Goal: Task Accomplishment & Management: Use online tool/utility

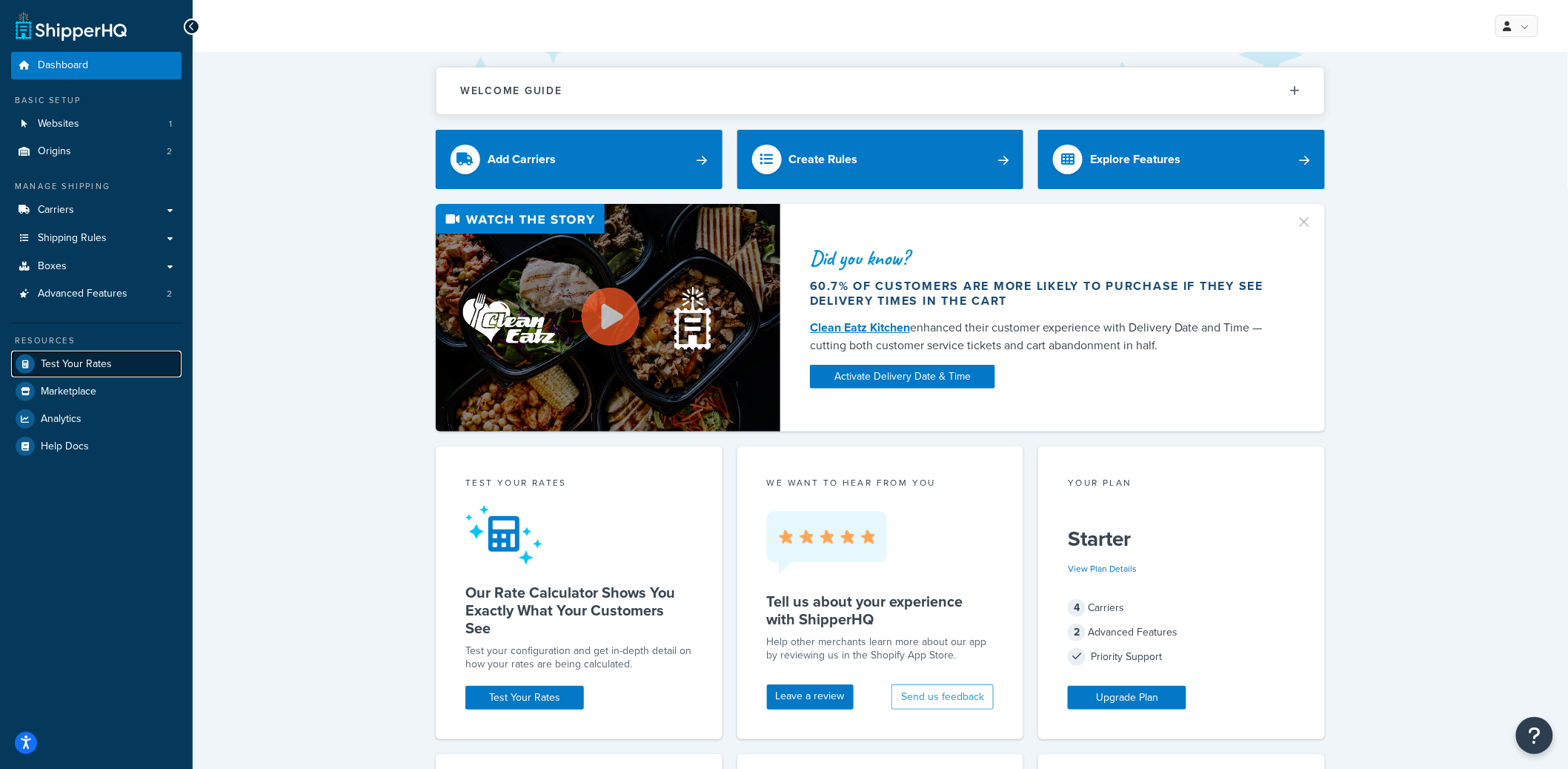
click at [97, 358] on span "Test Your Rates" at bounding box center [76, 364] width 71 height 13
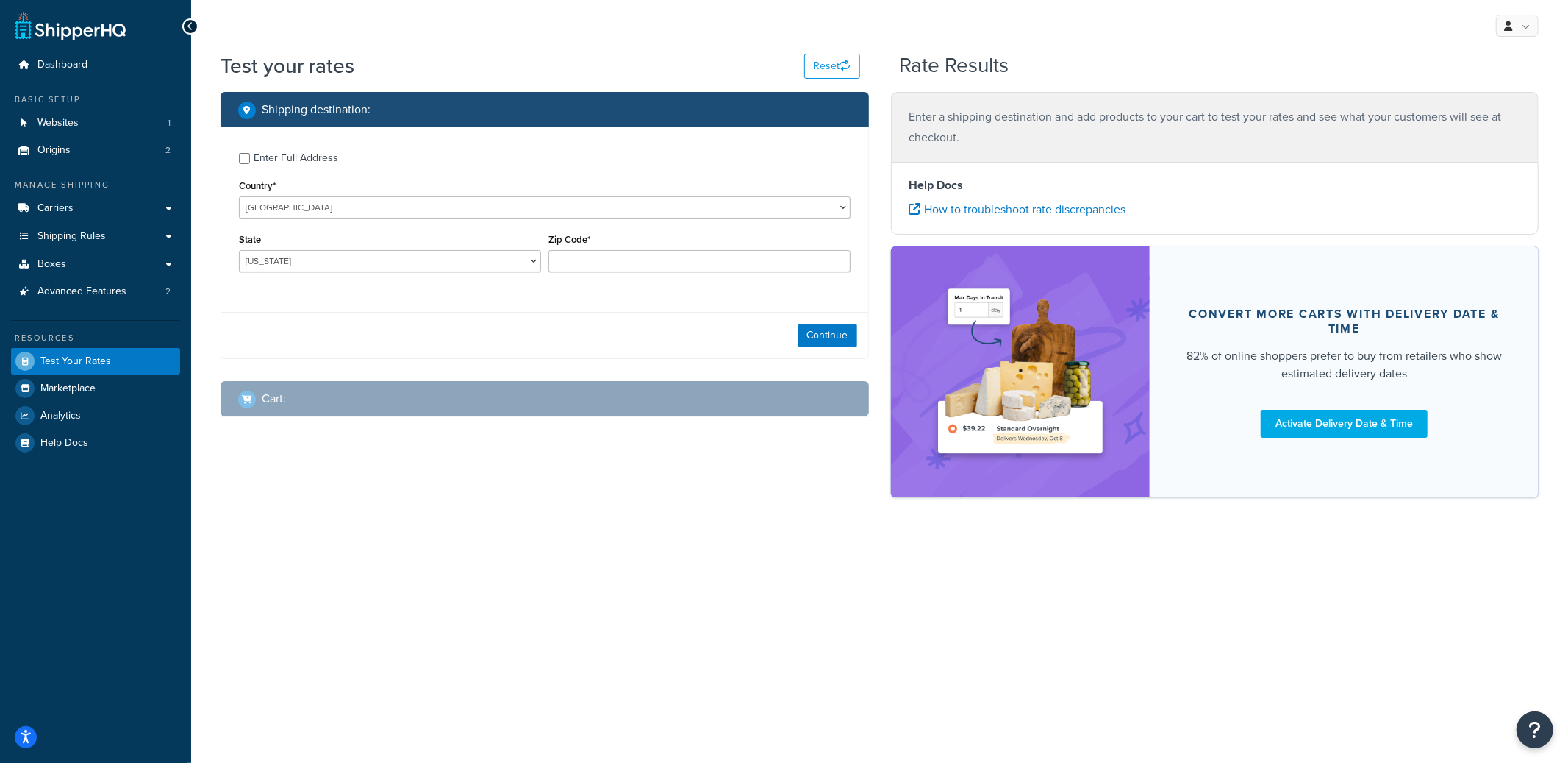
click at [302, 162] on div "Enter Full Address" at bounding box center [295, 158] width 85 height 20
click at [250, 162] on input "Enter Full Address" at bounding box center [244, 158] width 11 height 11
checkbox input "true"
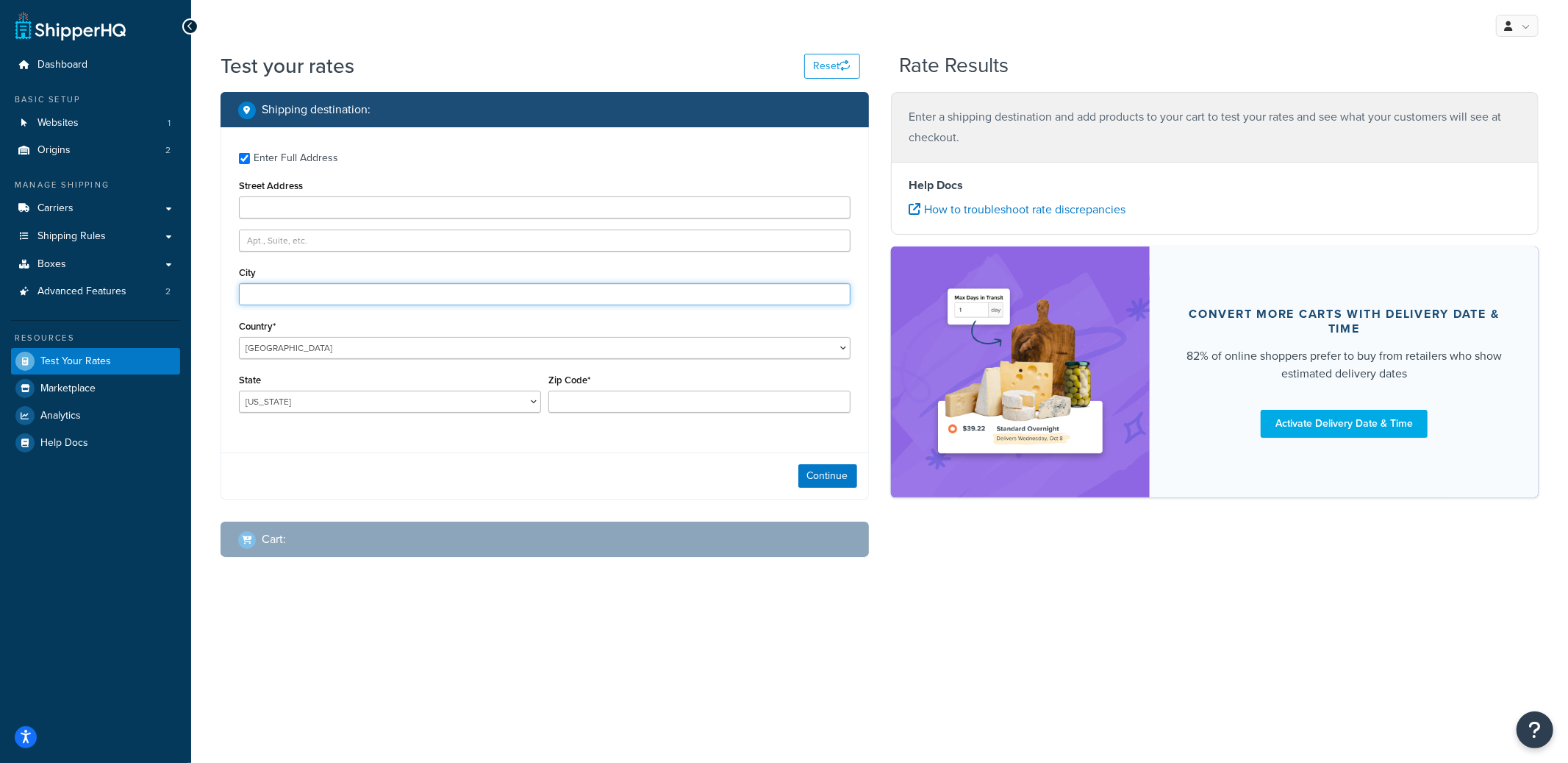
click at [275, 287] on input "City" at bounding box center [544, 294] width 611 height 22
type input "Austin"
select select "TX"
type input "78759"
click at [832, 473] on button "Continue" at bounding box center [828, 476] width 59 height 23
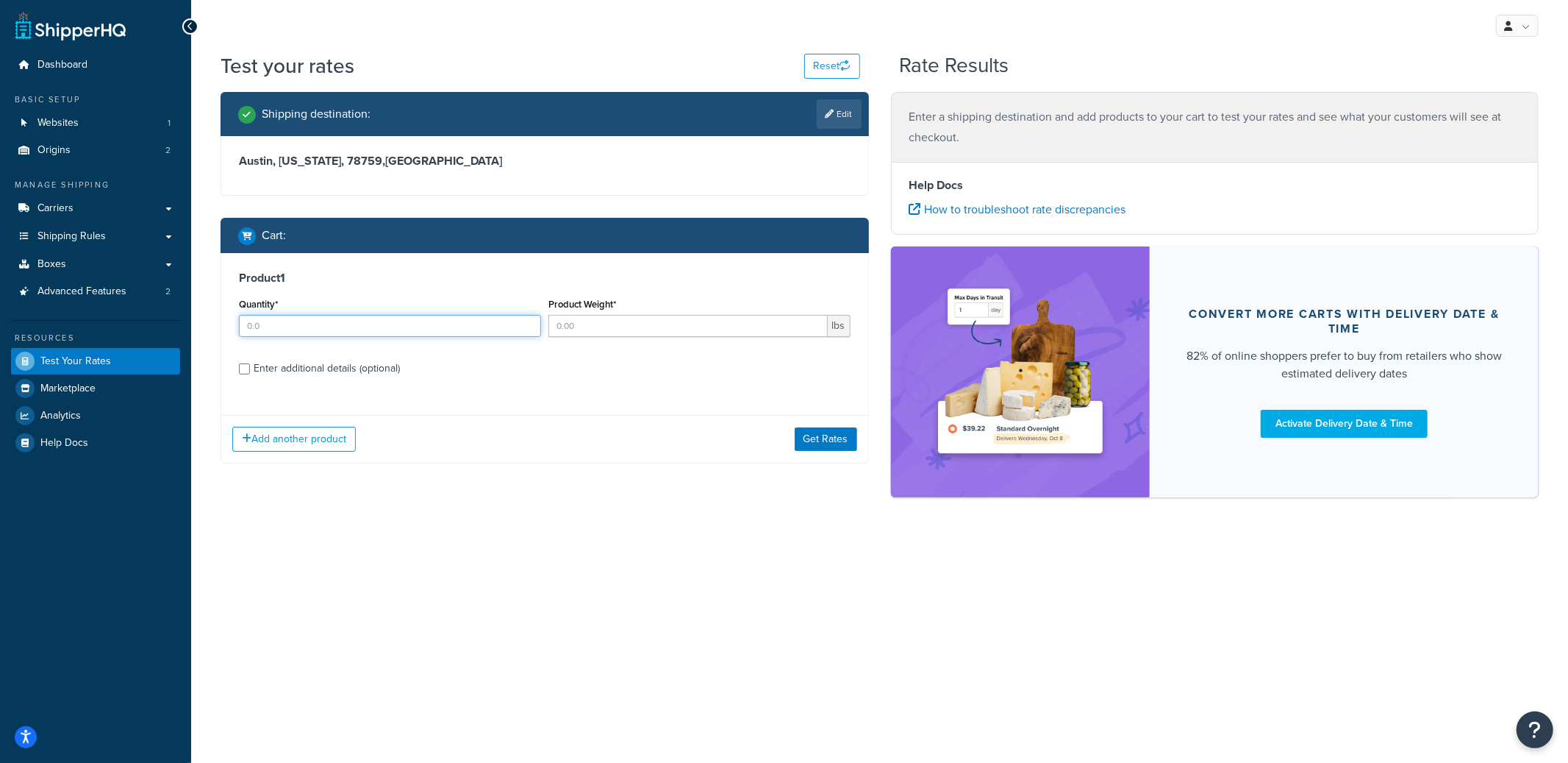
click at [381, 328] on input "Quantity*" at bounding box center [390, 326] width 302 height 22
type input "3"
type input "5"
click at [792, 434] on div "Add another product Get Rates" at bounding box center [545, 438] width 647 height 48
click at [828, 444] on button "Get Rates" at bounding box center [826, 439] width 62 height 23
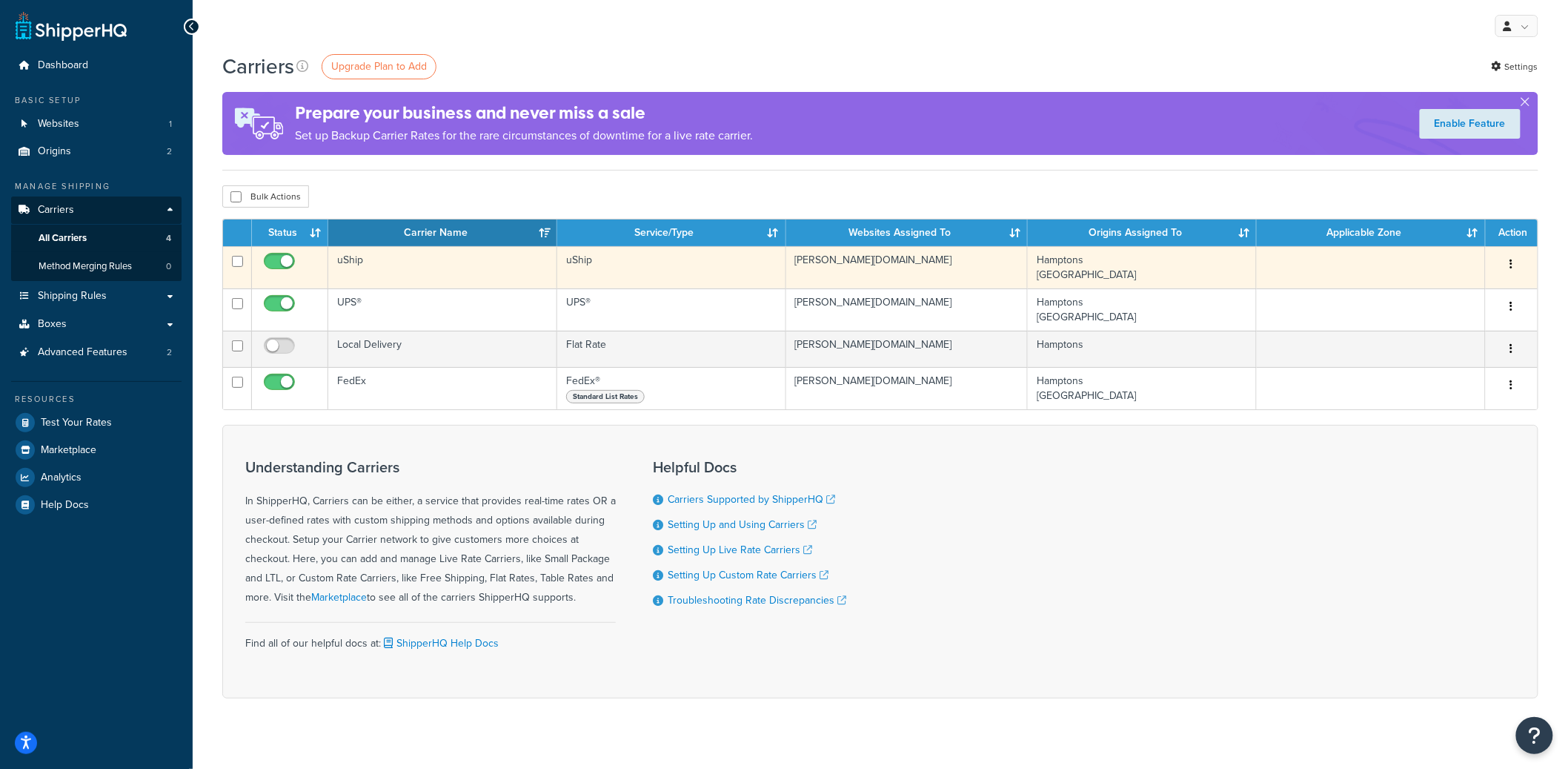
click at [461, 273] on td "uShip" at bounding box center [442, 266] width 229 height 42
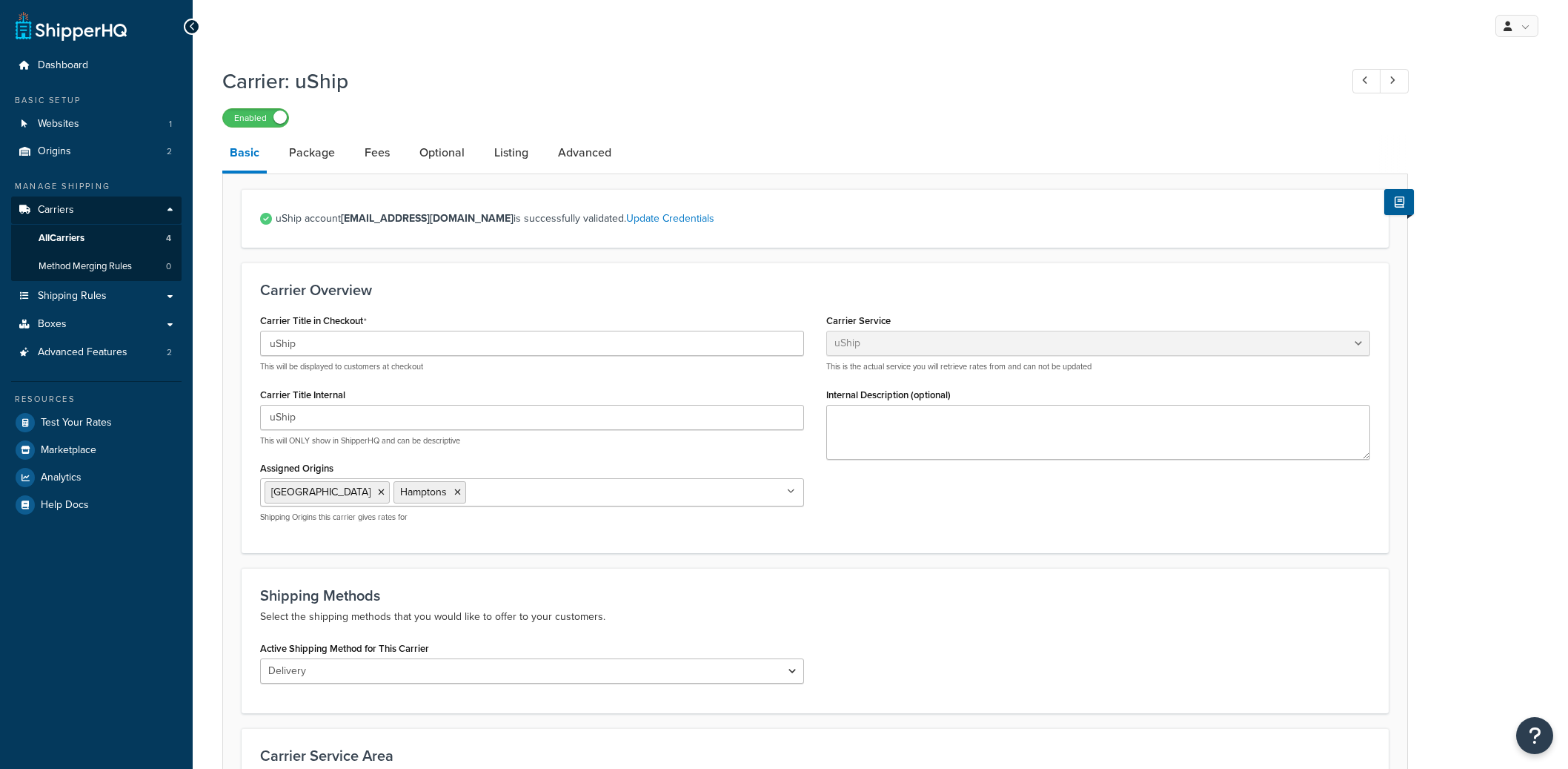
select select "uShip"
click at [323, 151] on link "Package" at bounding box center [313, 152] width 61 height 35
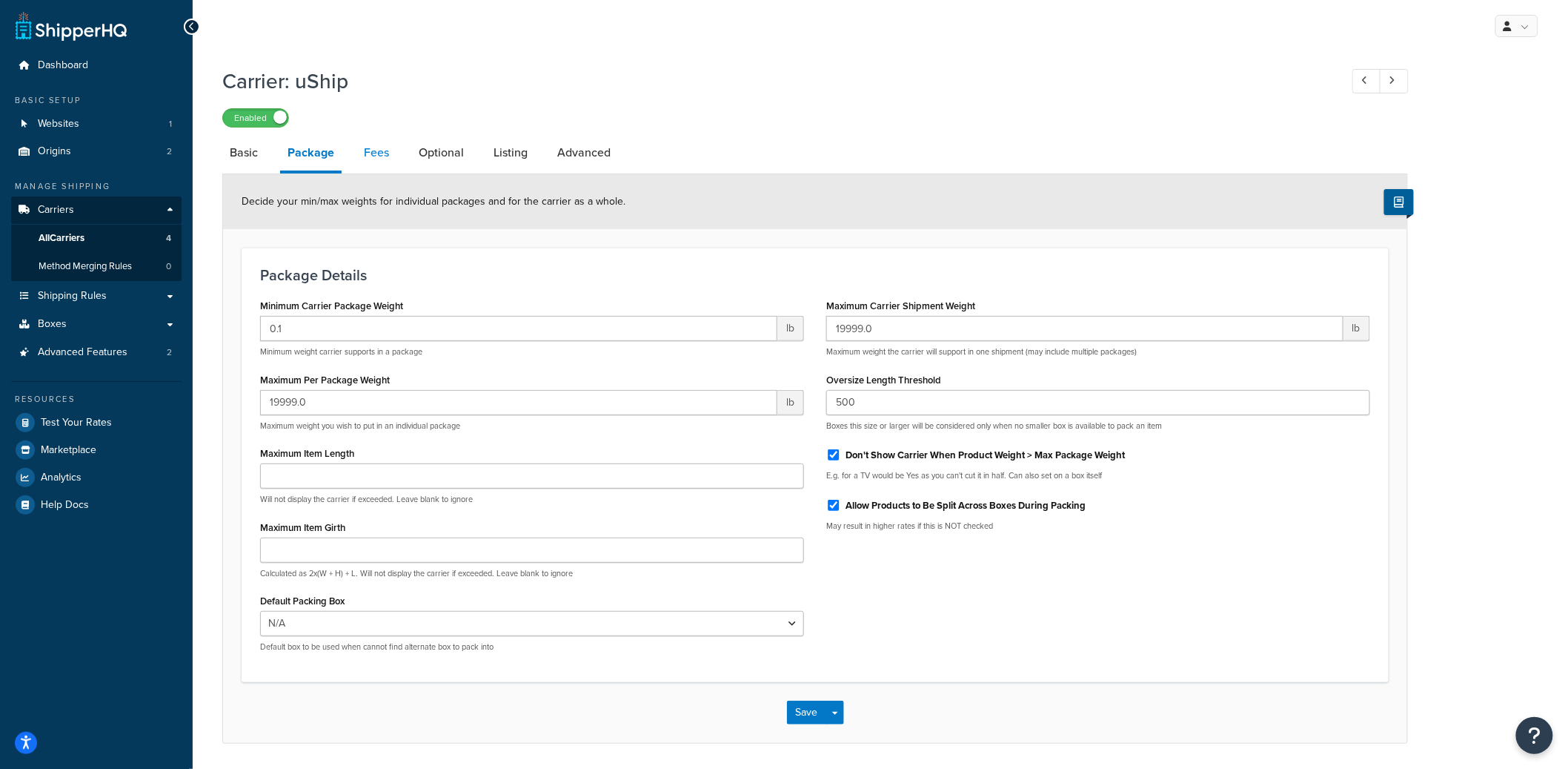
click at [369, 151] on link "Fees" at bounding box center [377, 152] width 40 height 35
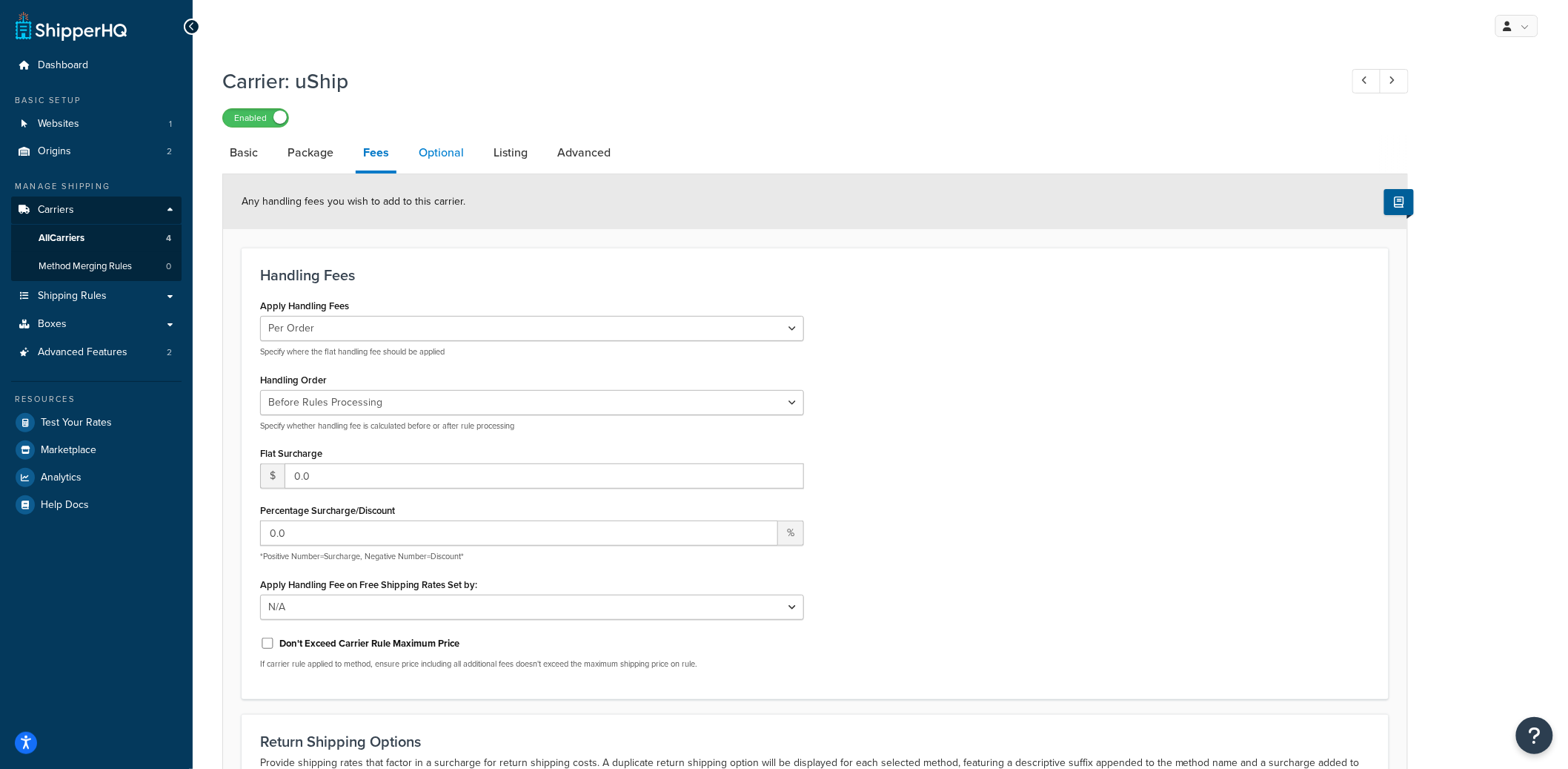
click at [431, 152] on link "Optional" at bounding box center [440, 152] width 60 height 35
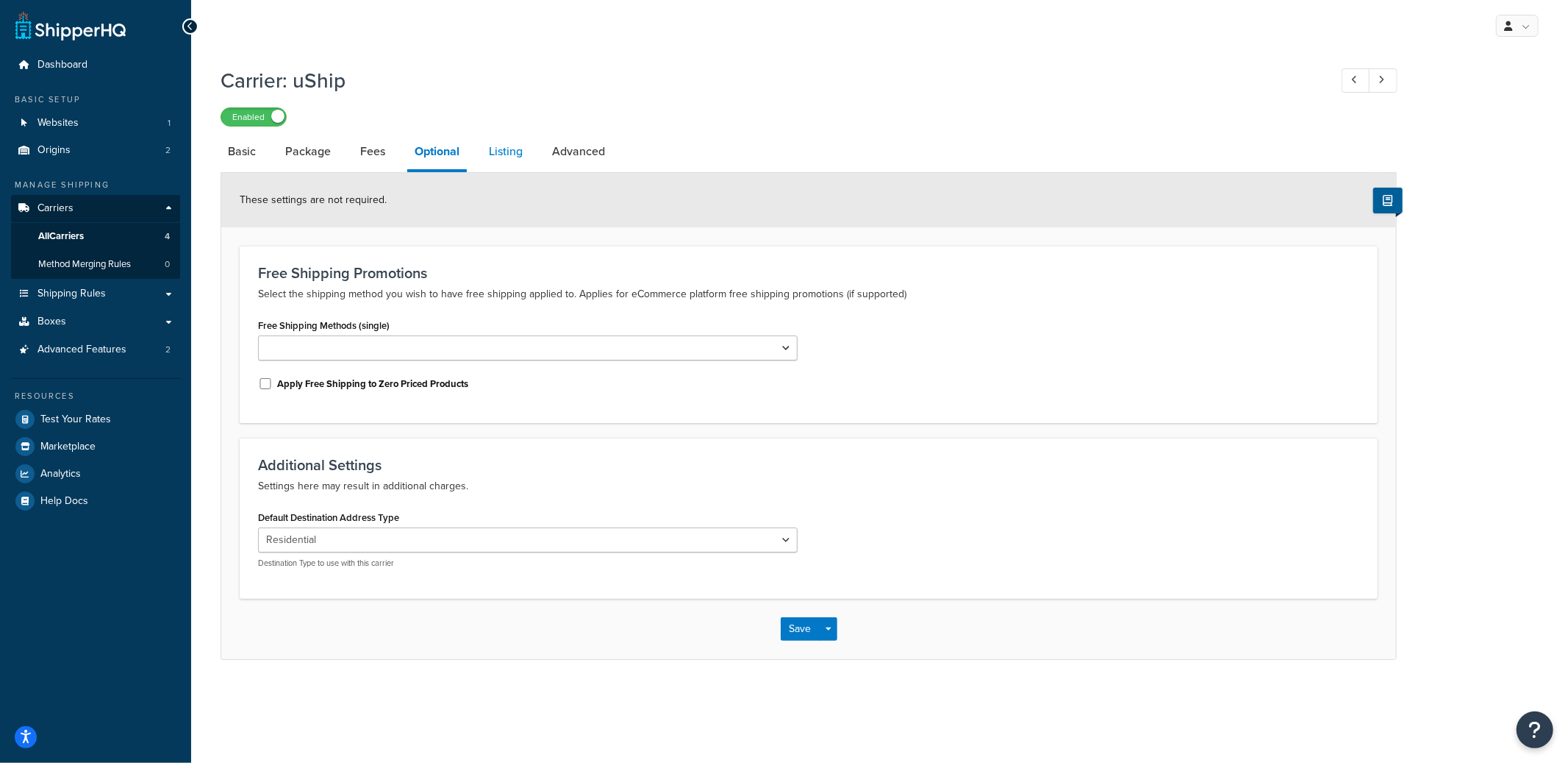
click at [493, 151] on link "Listing" at bounding box center [506, 151] width 49 height 35
select select "AUTO"
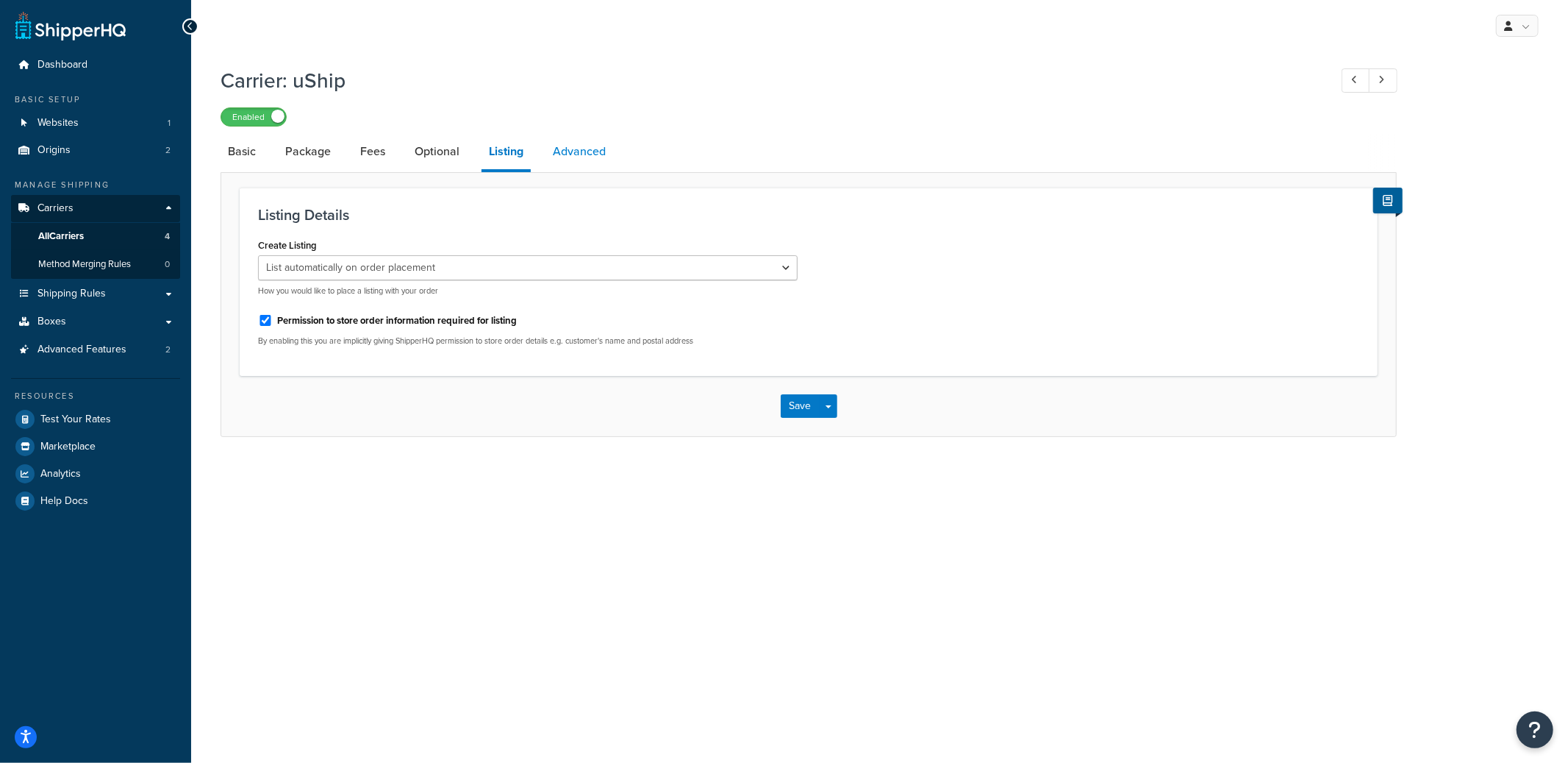
click at [578, 156] on link "Advanced" at bounding box center [578, 151] width 67 height 35
select select "false"
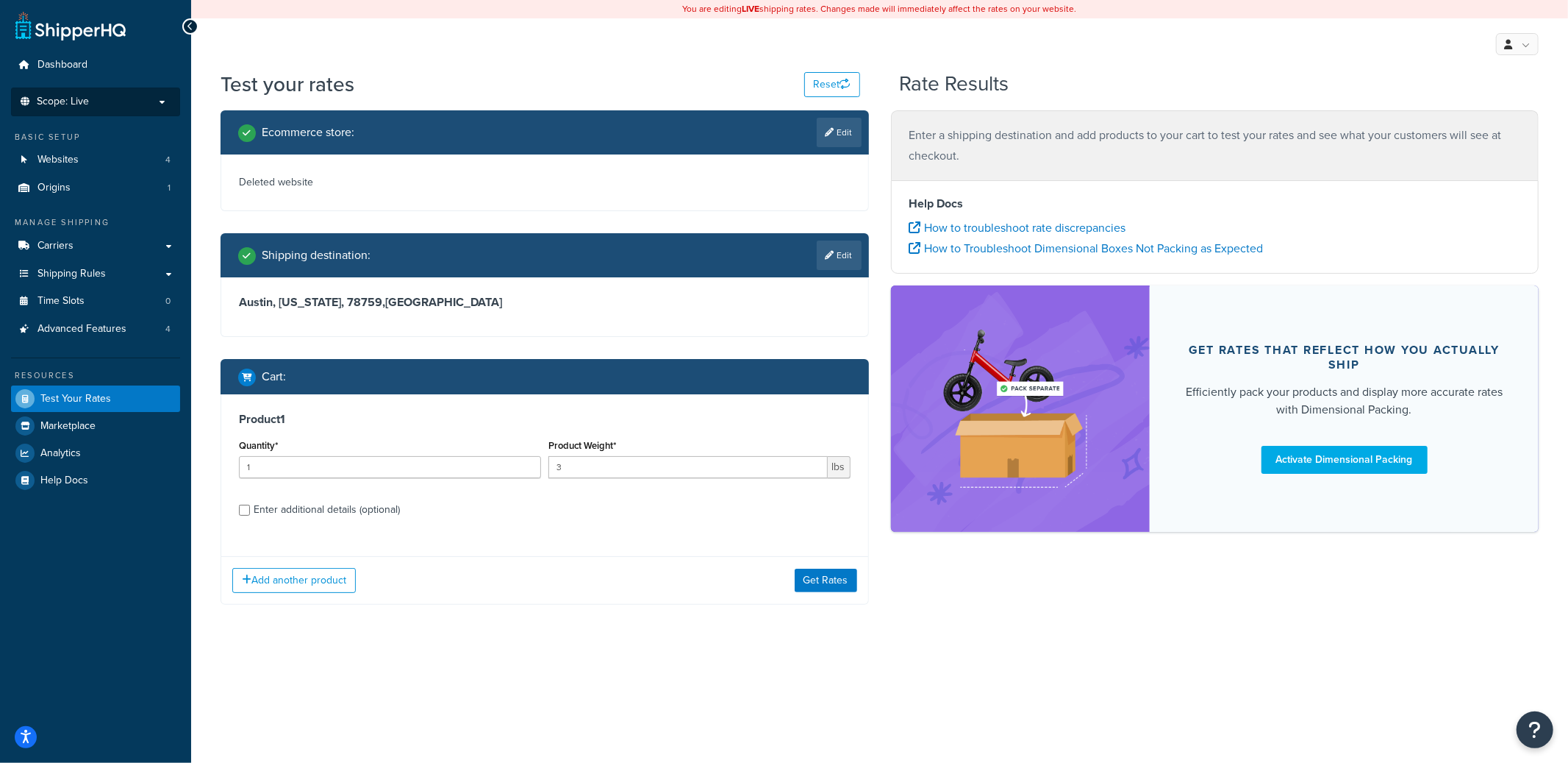
click at [127, 110] on li "Scope: Live" at bounding box center [95, 101] width 169 height 28
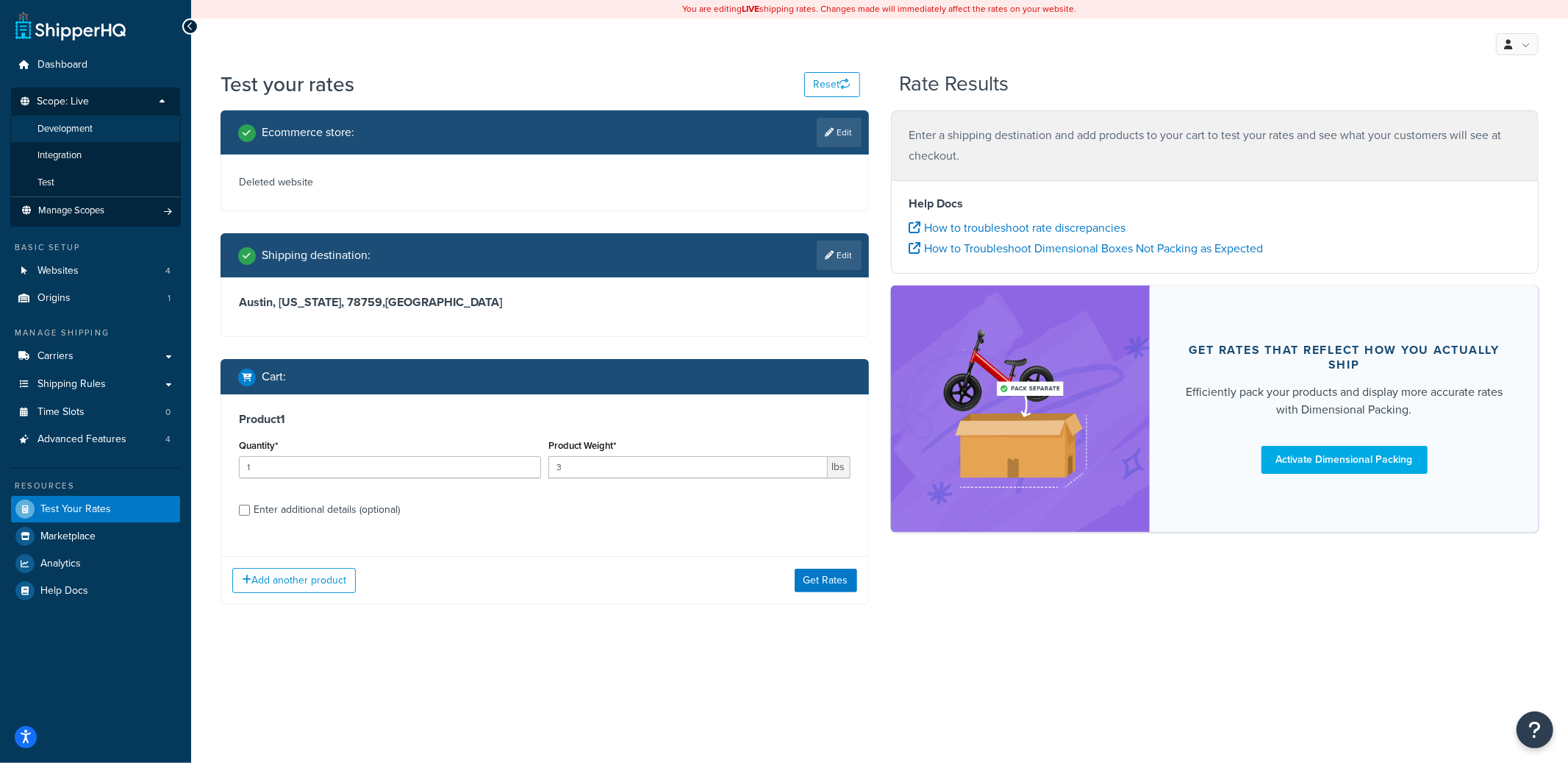
click at [107, 131] on li "Development" at bounding box center [96, 129] width 171 height 27
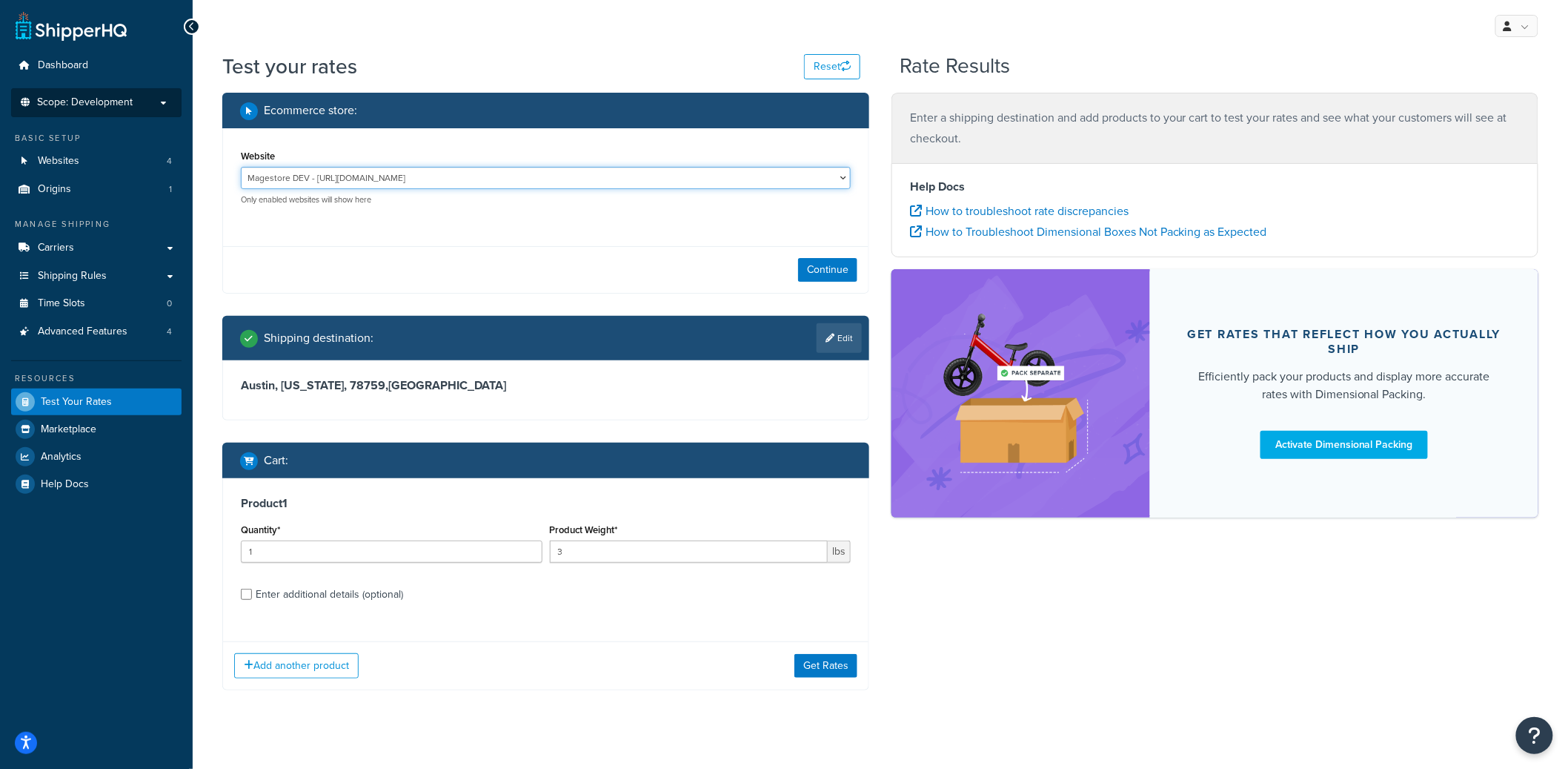
click at [417, 169] on select "Magestore DEV - https://p1054.dev.magestore.com/ MSL - Staging - https://mcstag…" at bounding box center [546, 178] width 610 height 23
select select "bb837055a2efe4766d9f26570ab435fa"
click at [241, 167] on select "Magestore DEV - https://p1054.dev.magestore.com/ MSL - Staging - https://mcstag…" at bounding box center [546, 178] width 610 height 23
click at [827, 266] on button "Continue" at bounding box center [828, 269] width 59 height 24
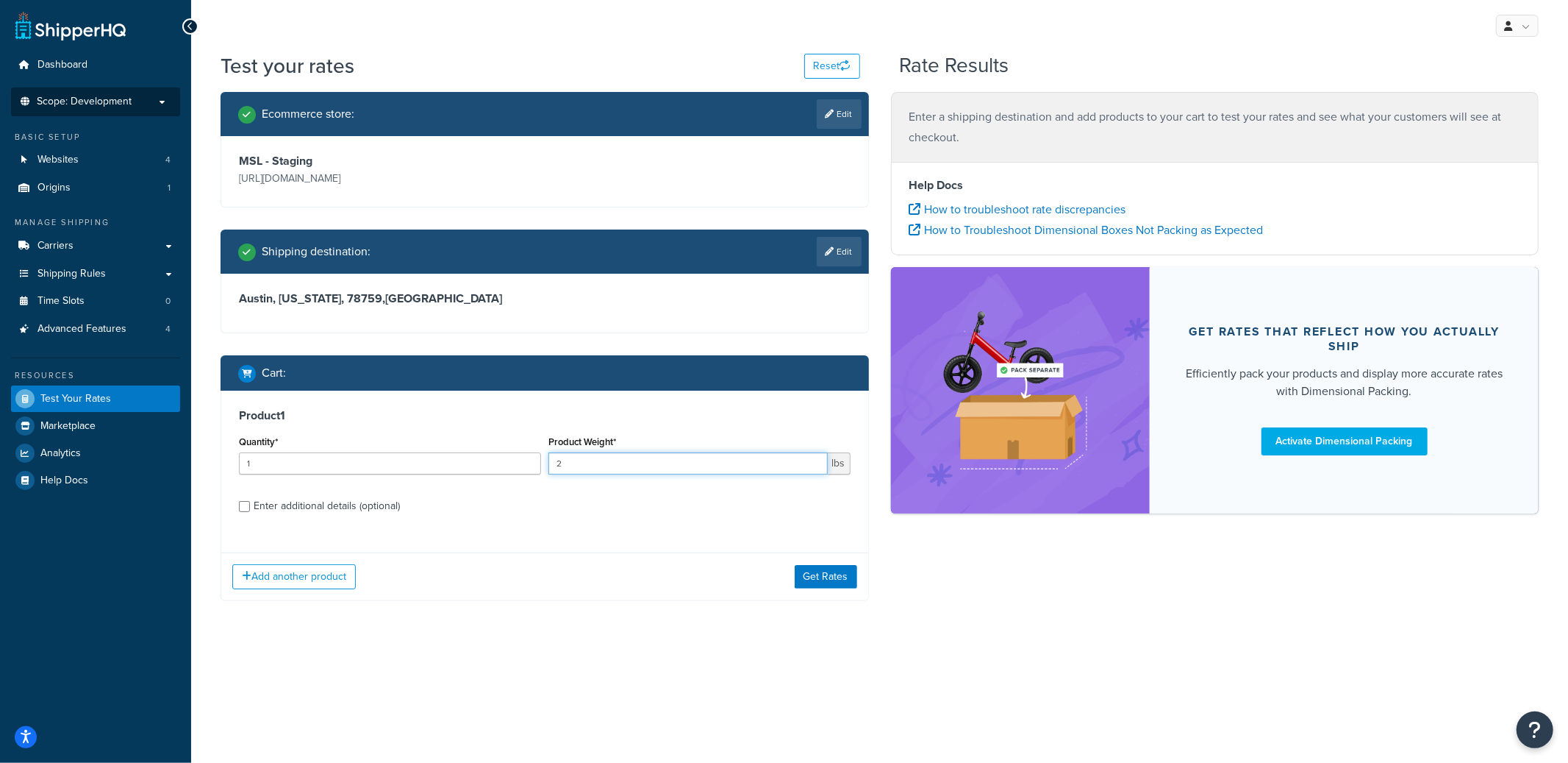
click at [813, 466] on input "2" at bounding box center [687, 463] width 280 height 22
click at [813, 466] on input "1" at bounding box center [687, 463] width 280 height 22
type input "2"
click at [813, 461] on input "2" at bounding box center [687, 463] width 280 height 22
click at [815, 591] on div "Add another product Get Rates" at bounding box center [545, 576] width 647 height 48
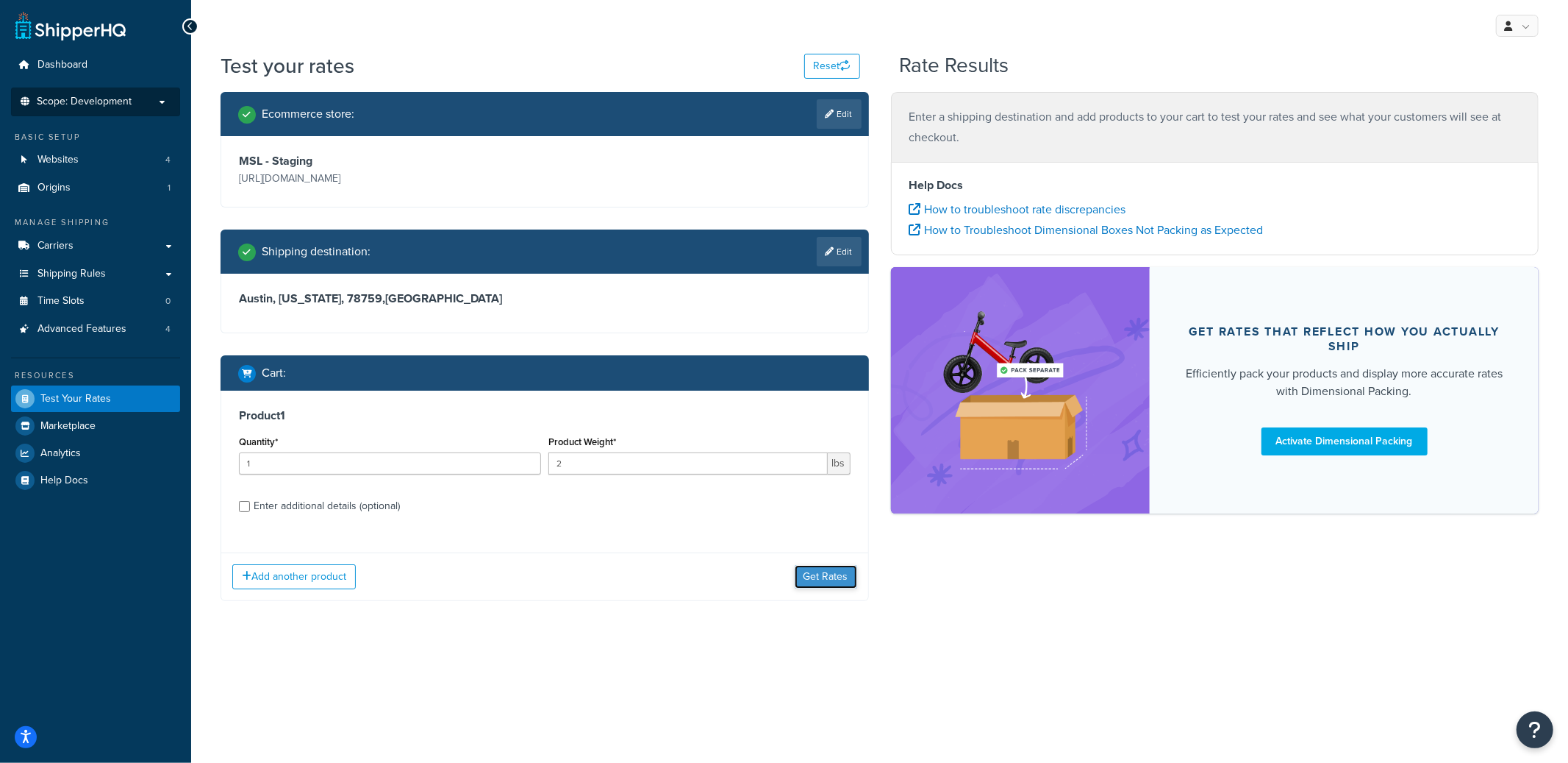
click at [815, 576] on button "Get Rates" at bounding box center [826, 577] width 62 height 23
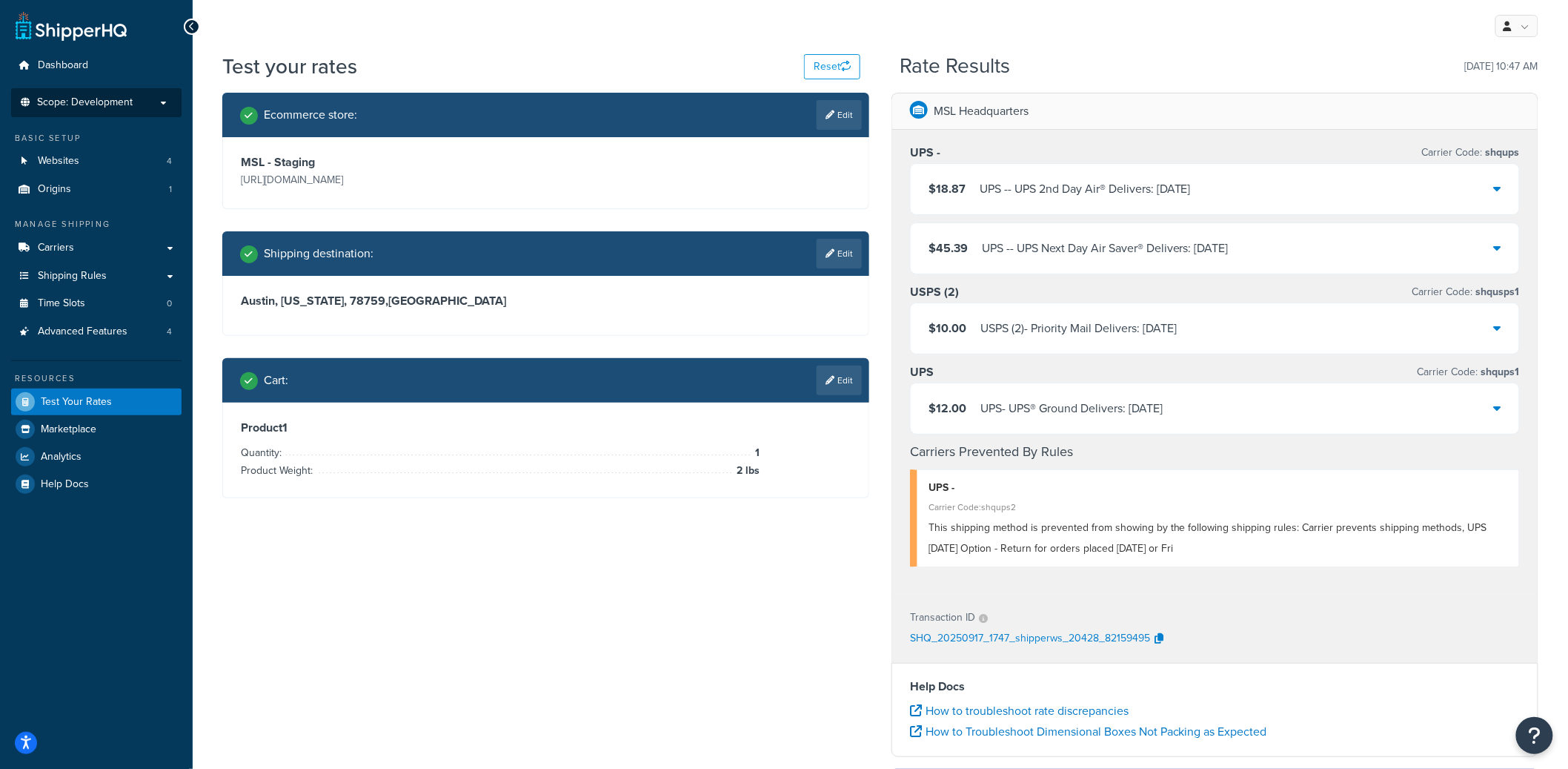
click at [1059, 194] on div "UPS - - UPS 2nd Day Air® Delivers: 9/19/2025" at bounding box center [1085, 189] width 211 height 21
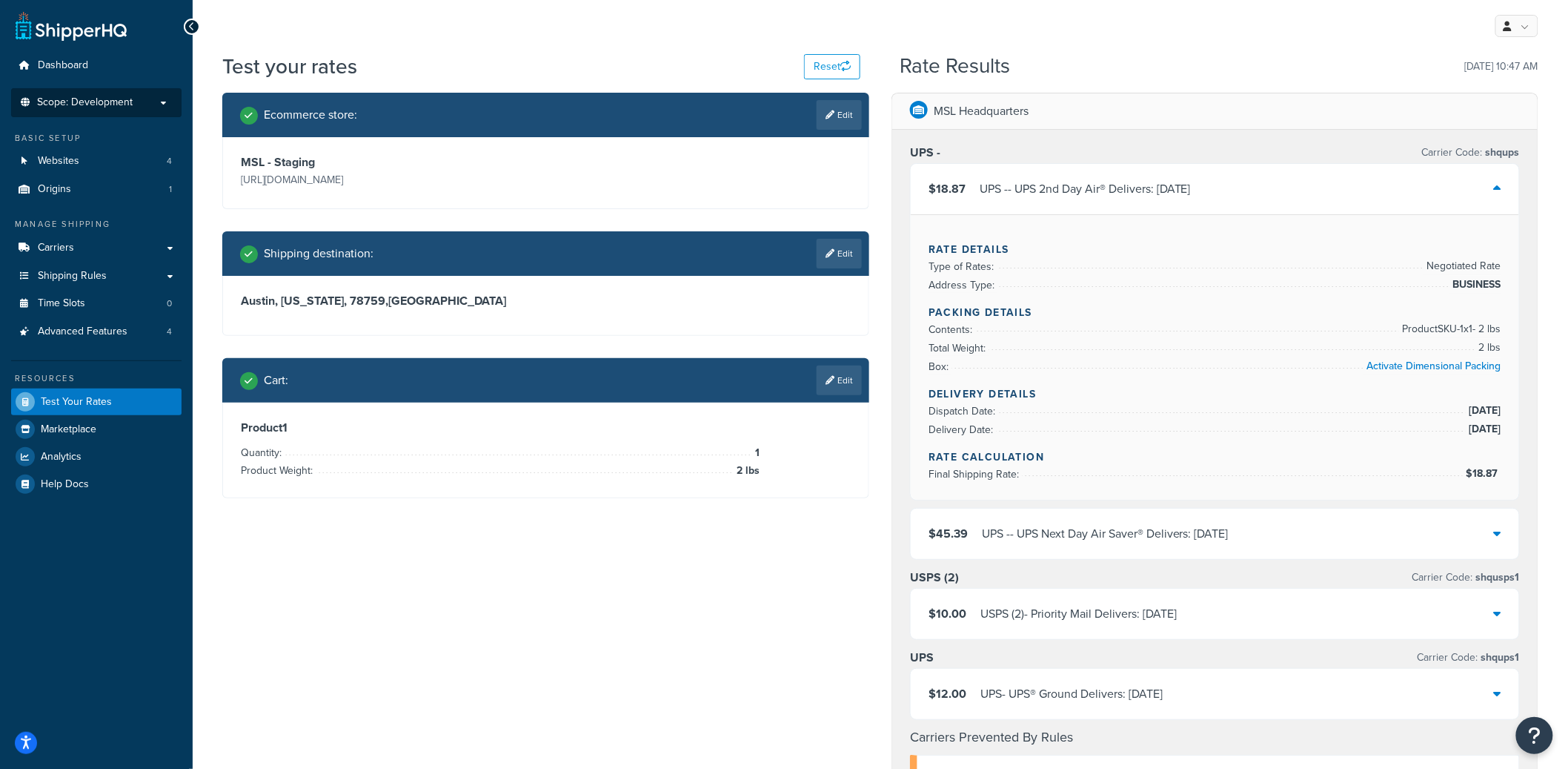
click at [1059, 194] on div "UPS - - UPS 2nd Day Air® Delivers: 9/19/2025" at bounding box center [1085, 189] width 211 height 21
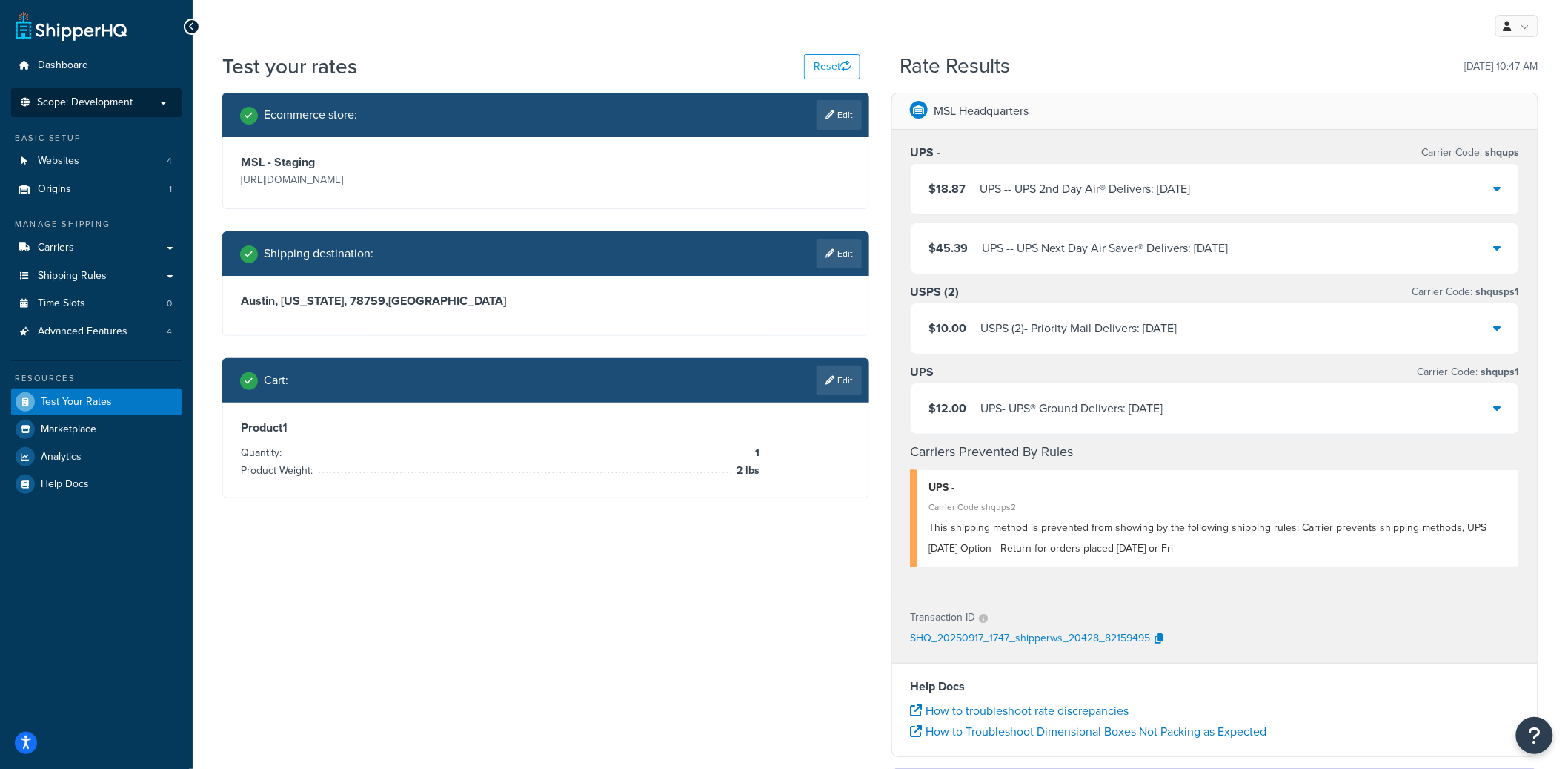
click at [1051, 258] on div "UPS - - UPS Next Day Air Saver® Delivers: 9/18/2025" at bounding box center [1105, 248] width 247 height 21
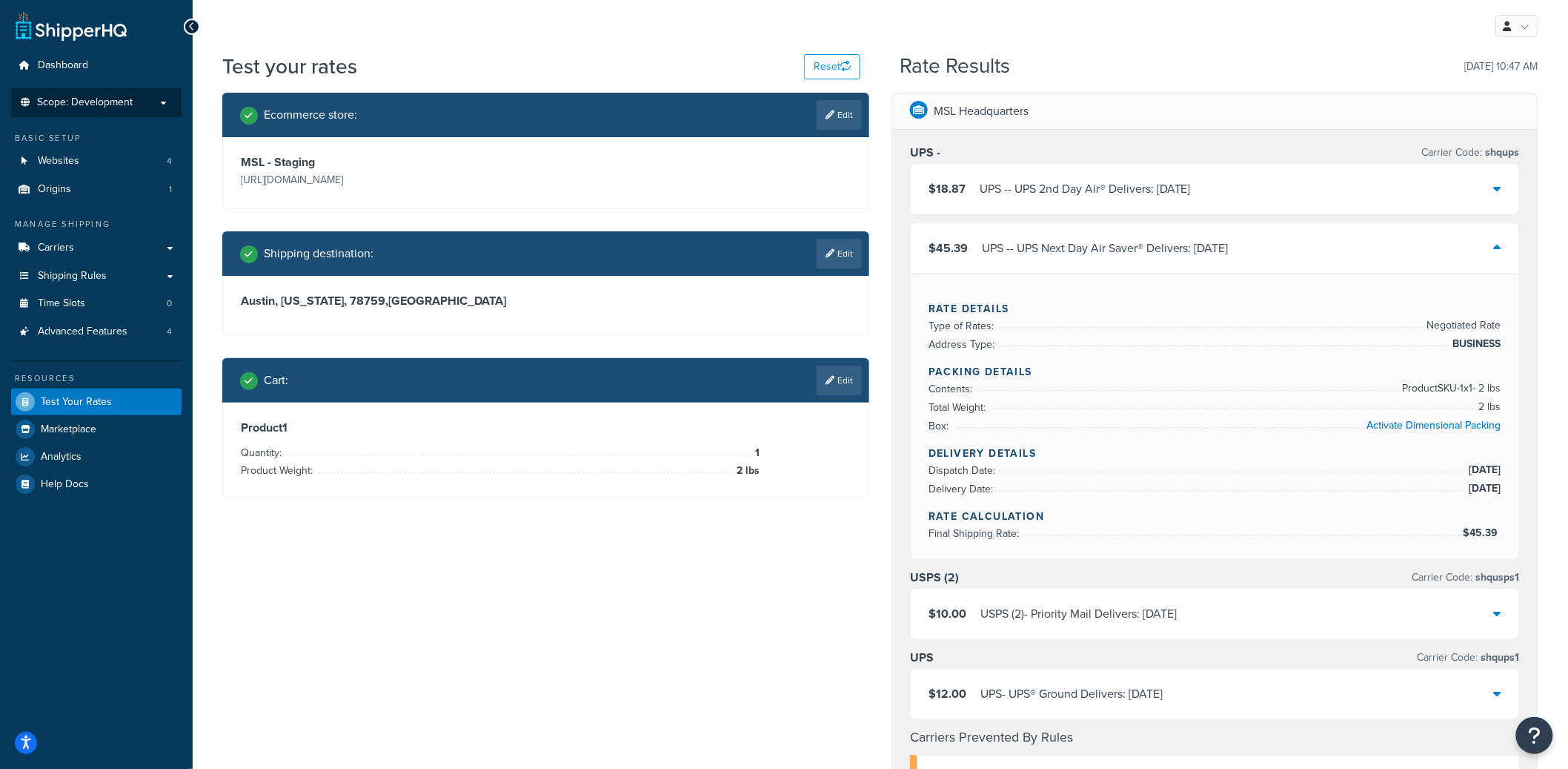
click at [1052, 256] on div "UPS - - UPS Next Day Air Saver® Delivers: 9/18/2025" at bounding box center [1105, 248] width 247 height 21
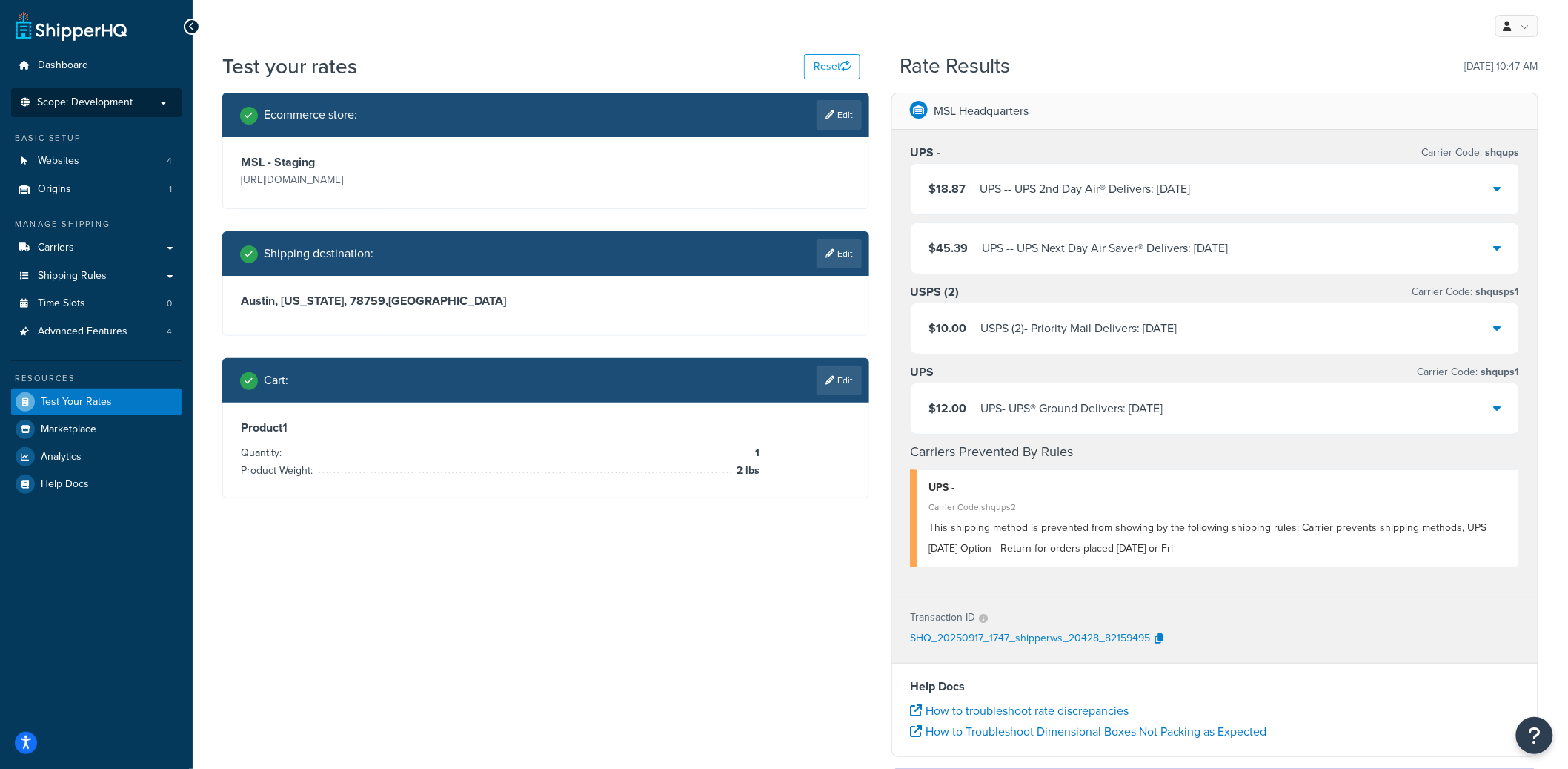
click at [1066, 406] on div "UPS - UPS® Ground Delivers: 9/23/2025" at bounding box center [1072, 408] width 182 height 21
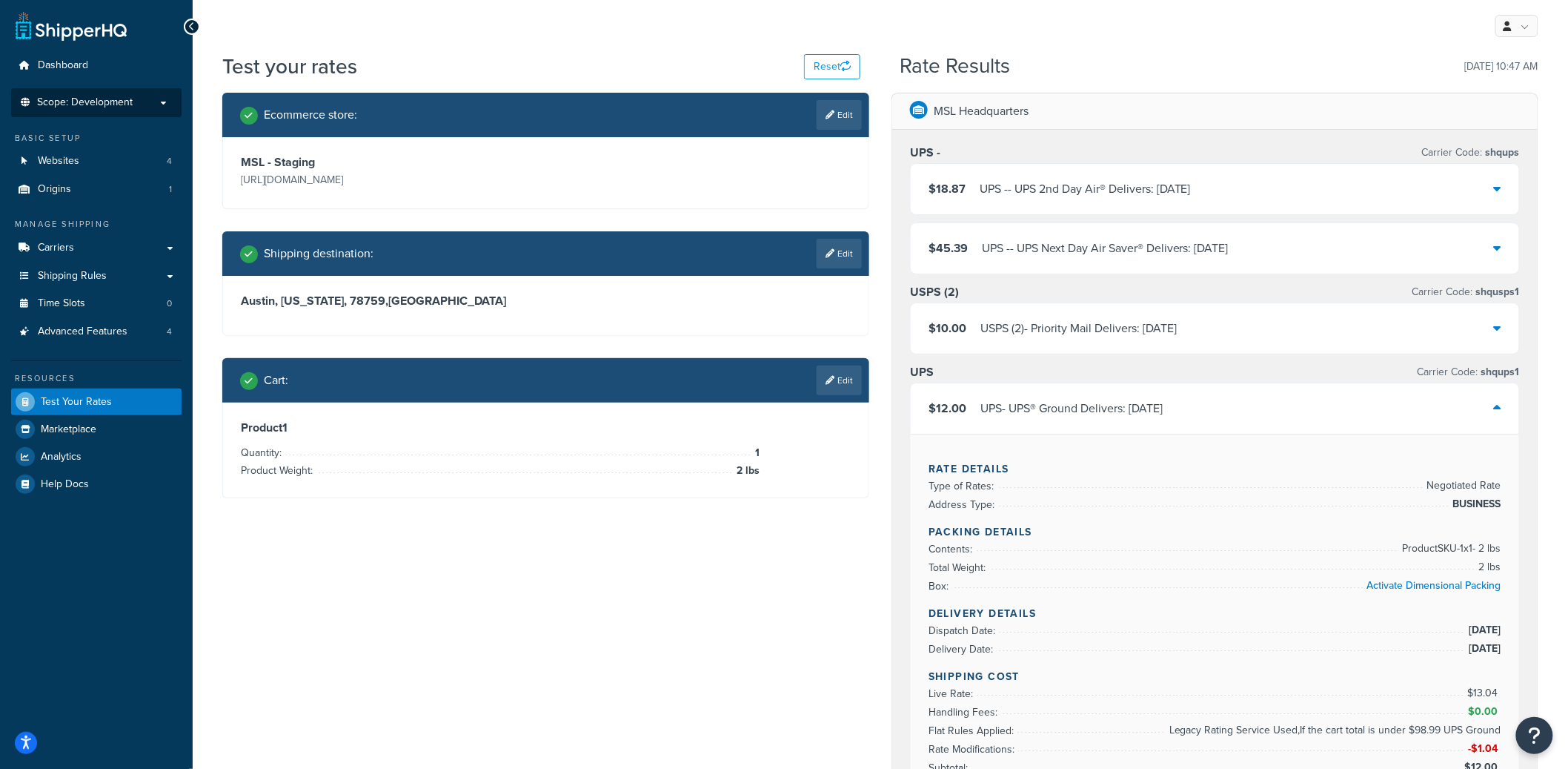
click at [1143, 411] on div "UPS - UPS® Ground Delivers: 9/23/2025" at bounding box center [1072, 408] width 182 height 21
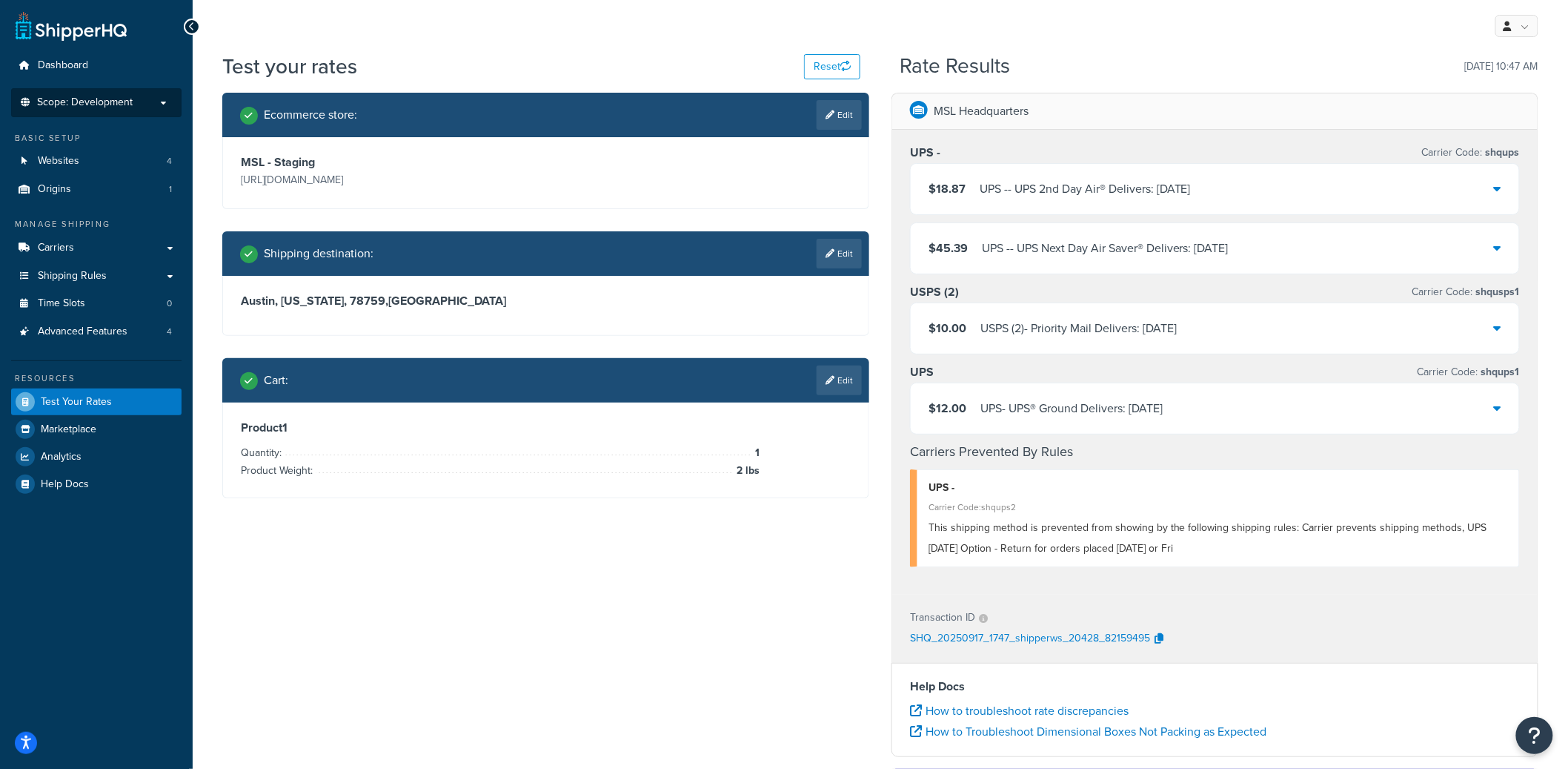
click at [1077, 193] on div "UPS - - UPS 2nd Day Air® Delivers: 9/19/2025" at bounding box center [1085, 189] width 211 height 21
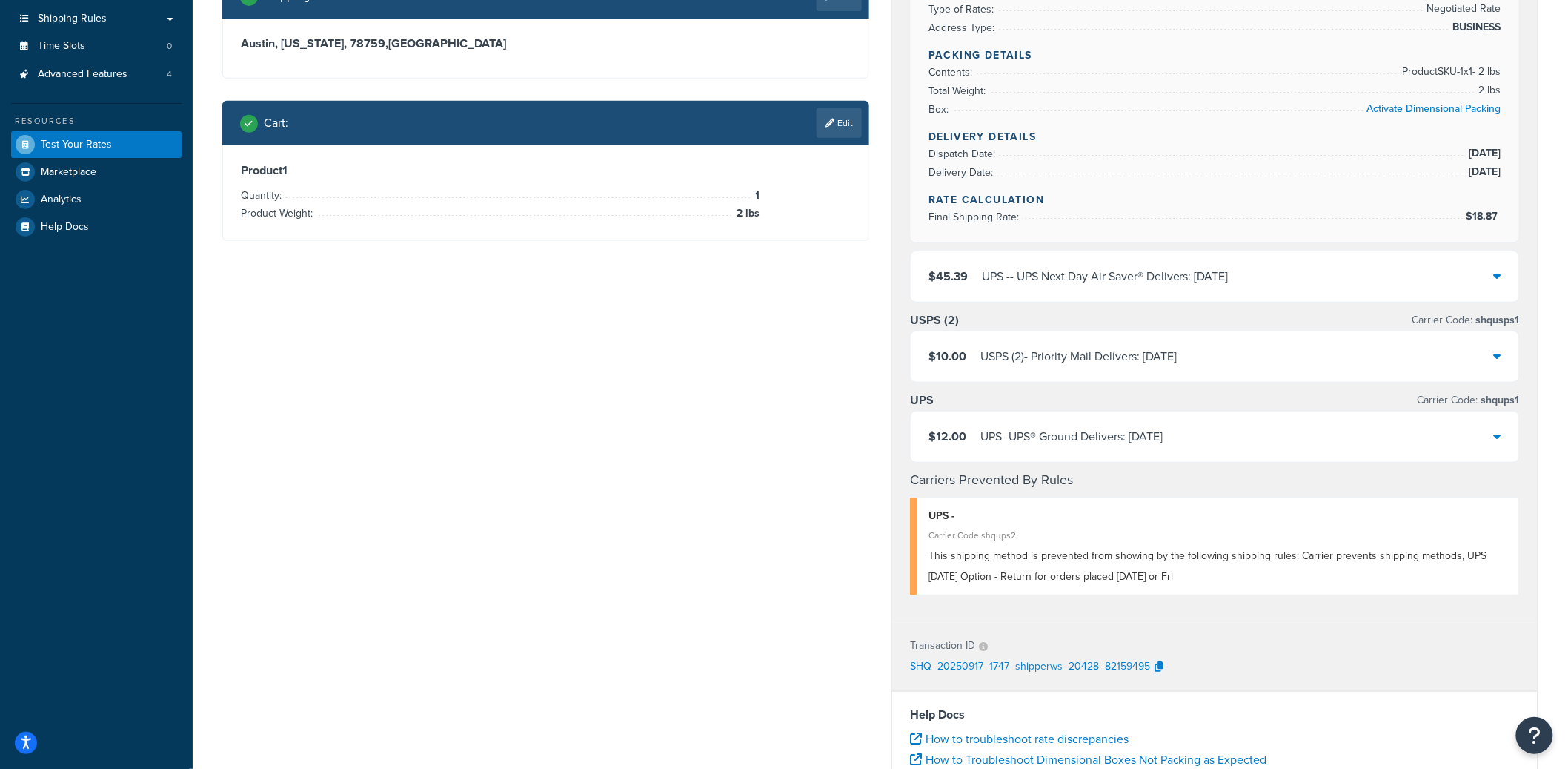
scroll to position [309, 0]
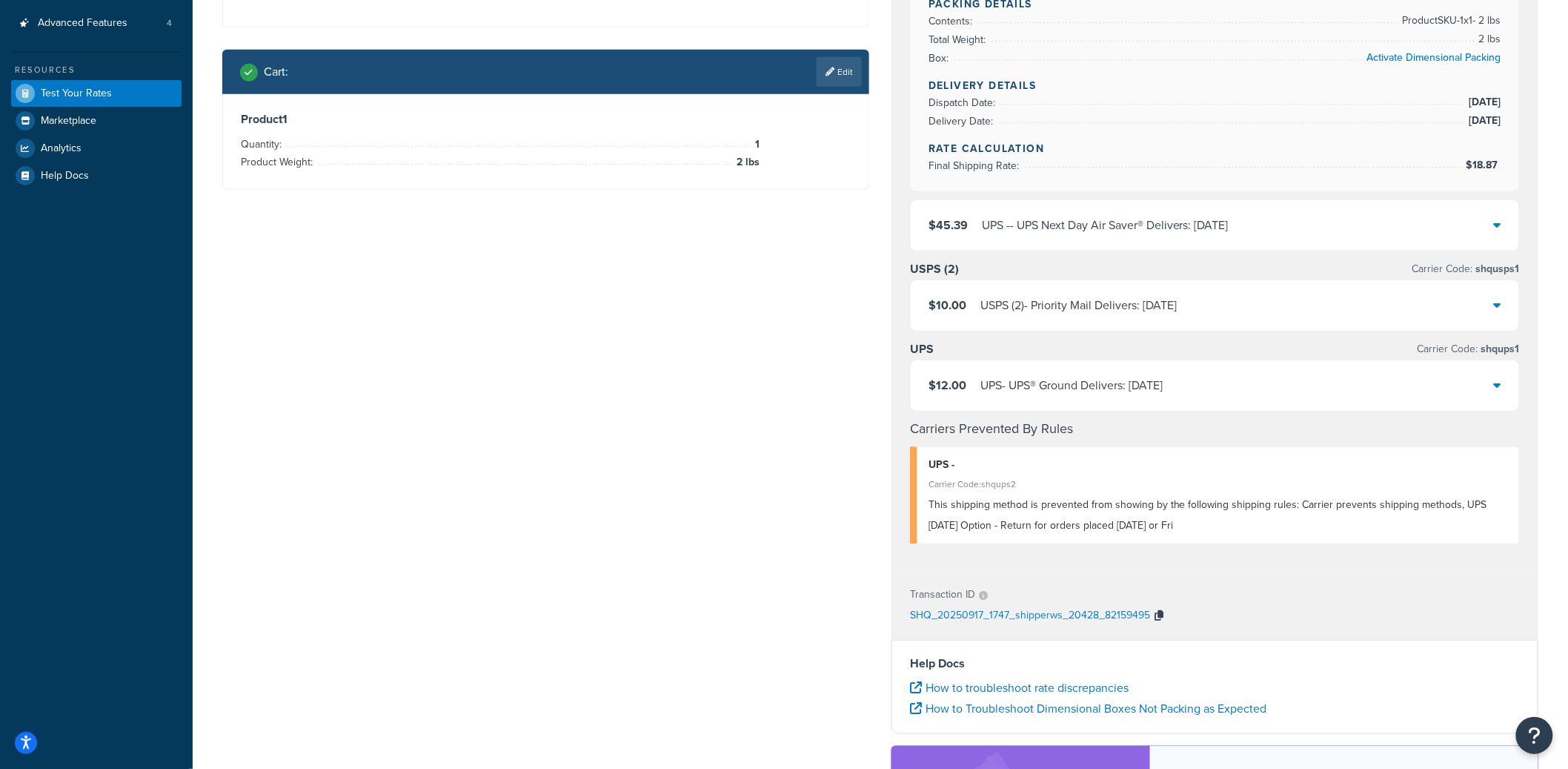
click at [1161, 620] on icon "button" at bounding box center [1159, 616] width 9 height 11
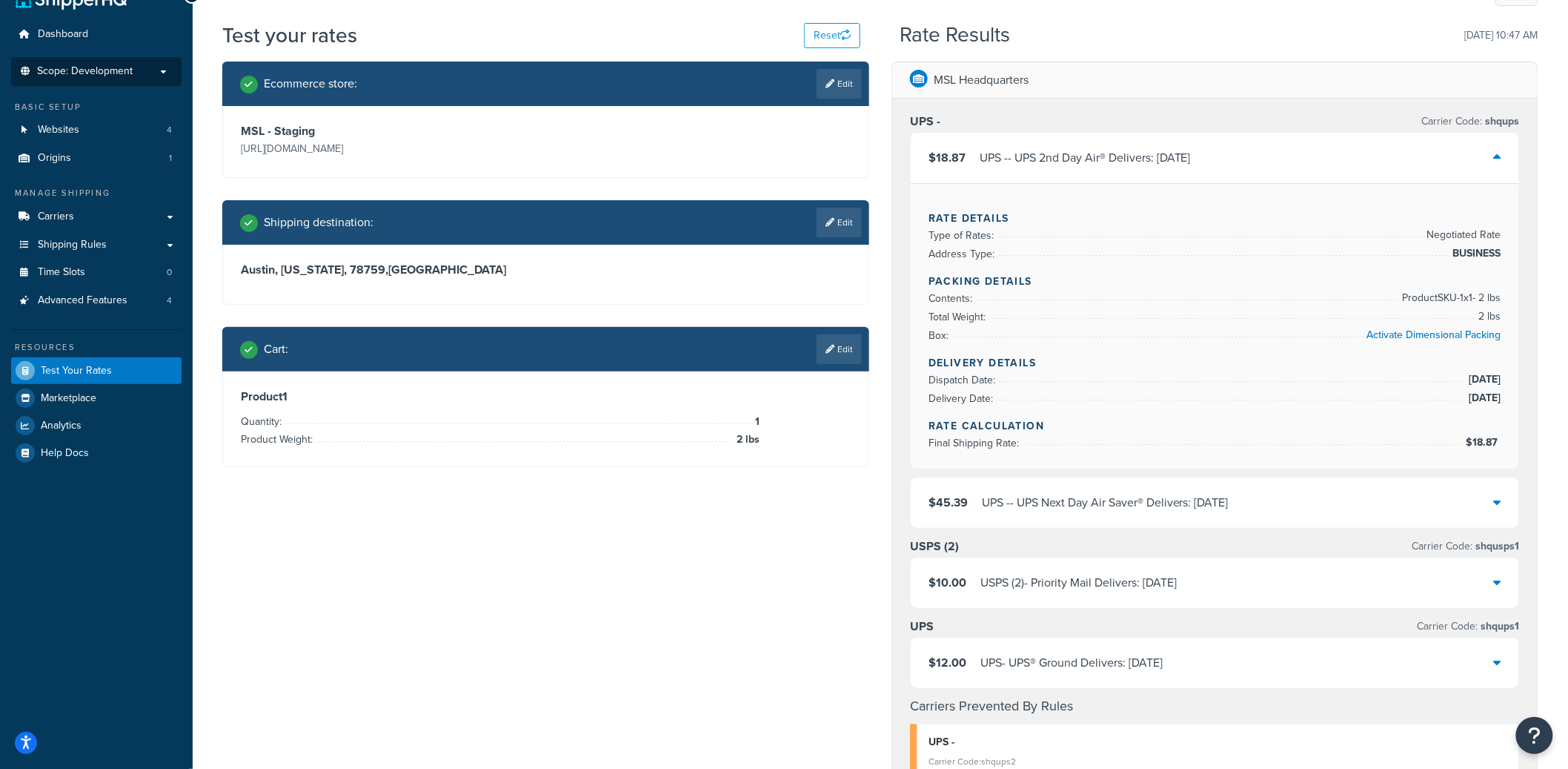
scroll to position [0, 0]
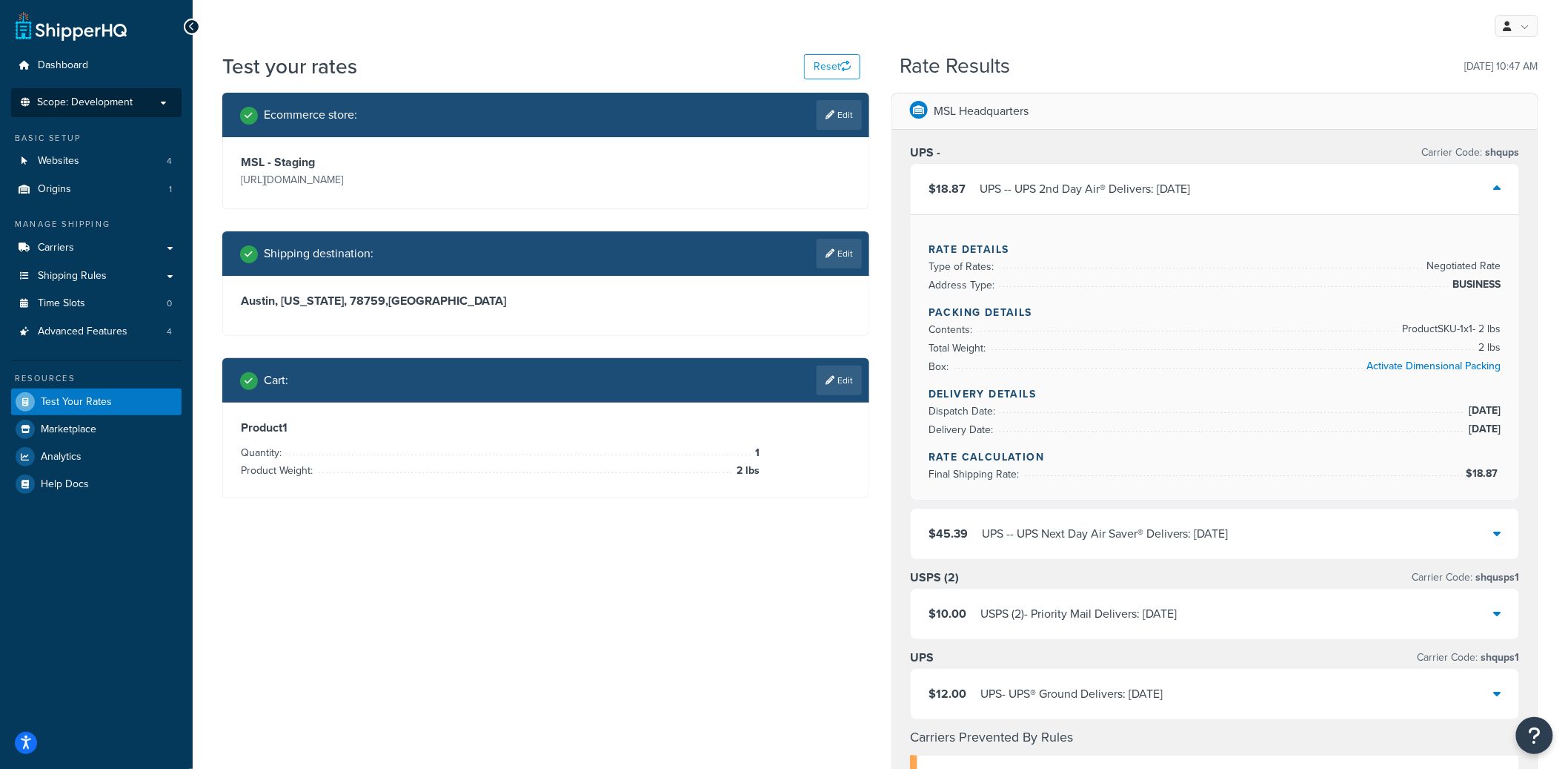
click at [1291, 618] on div "$10.00 USPS (2) - Priority Mail Delivers: Mon, Sep 22" at bounding box center [1215, 614] width 609 height 50
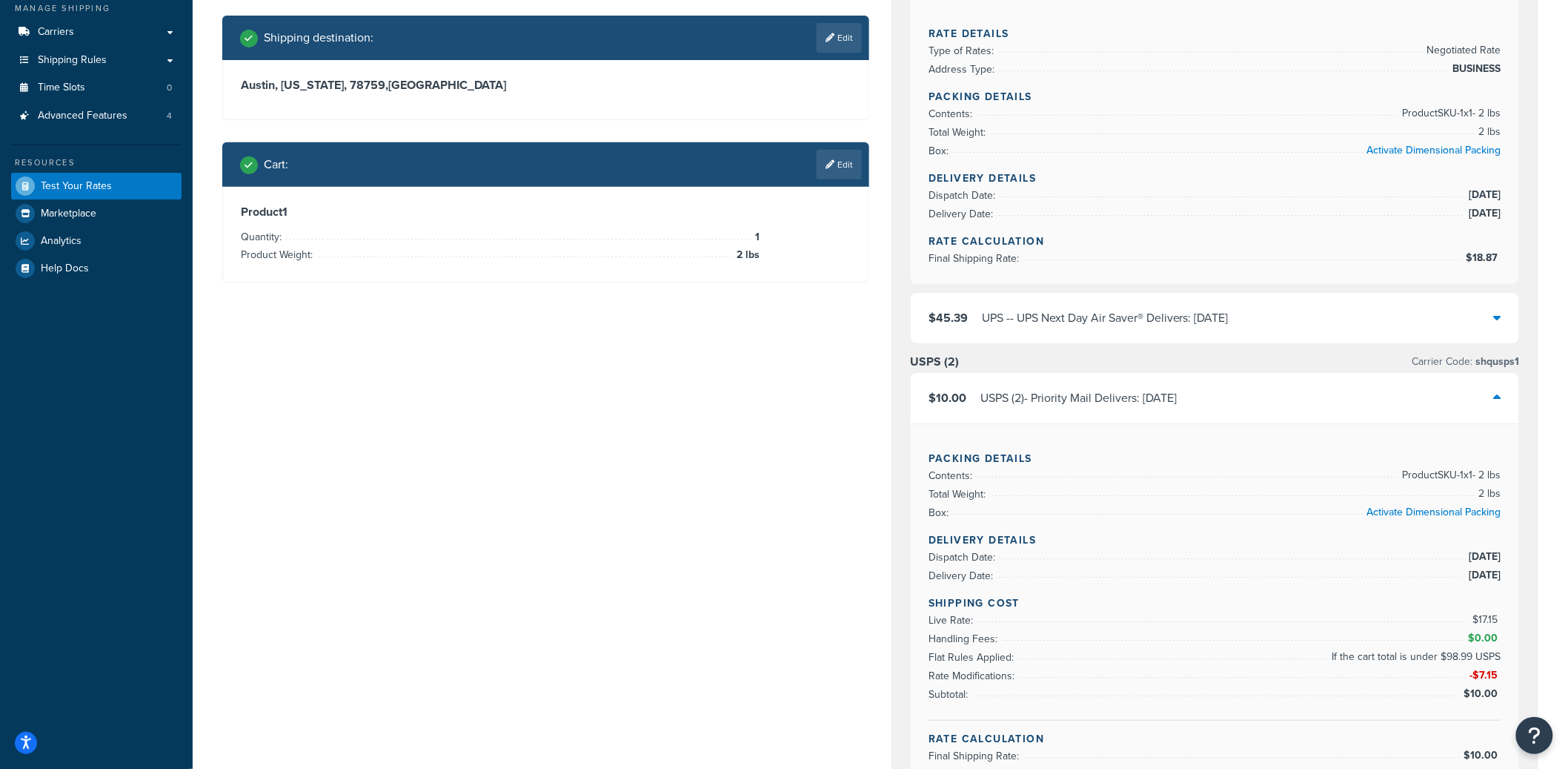
scroll to position [288, 0]
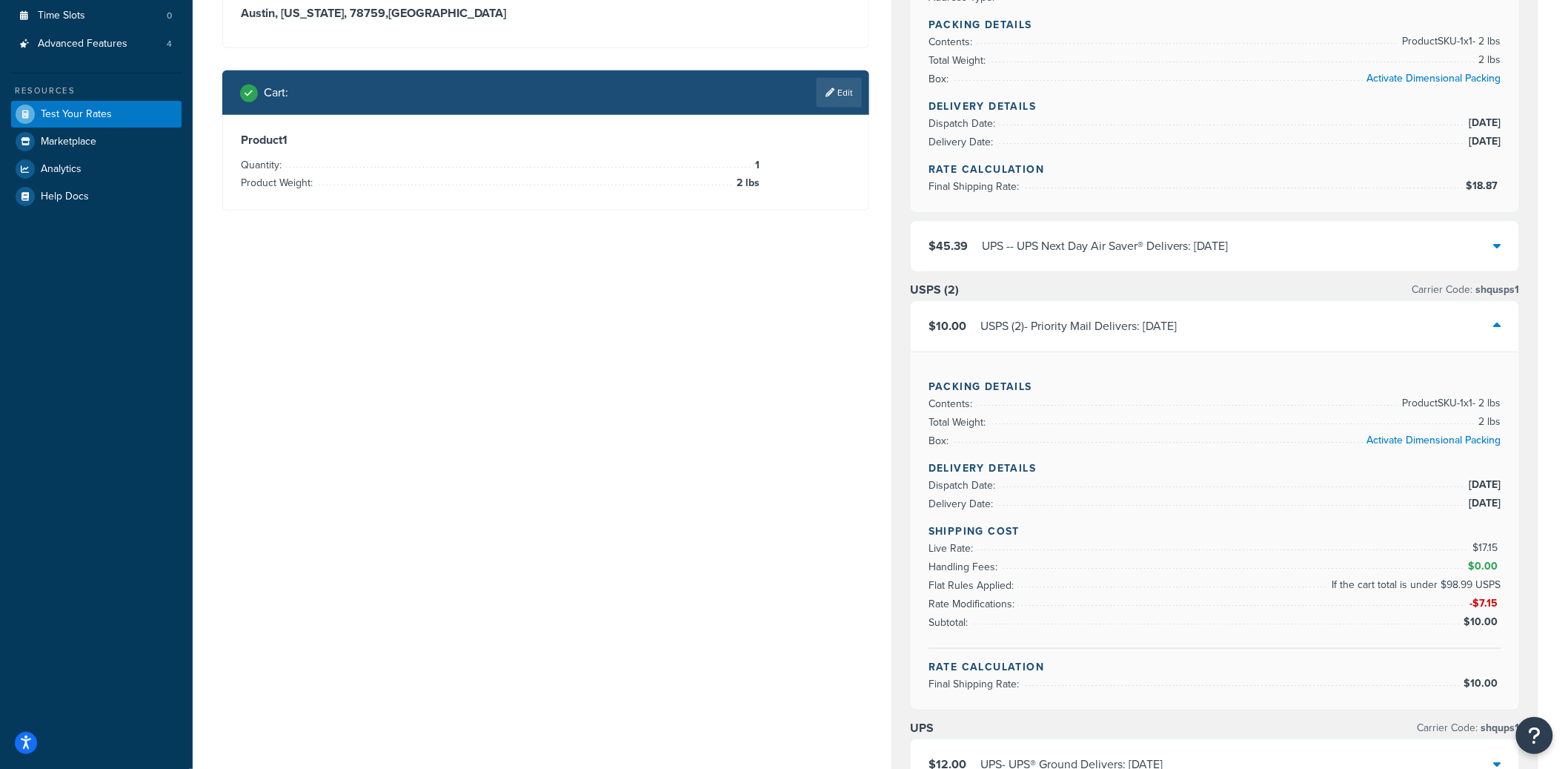
click at [1311, 312] on div "$10.00 USPS (2) - Priority Mail Delivers: Mon, Sep 22" at bounding box center [1215, 325] width 609 height 50
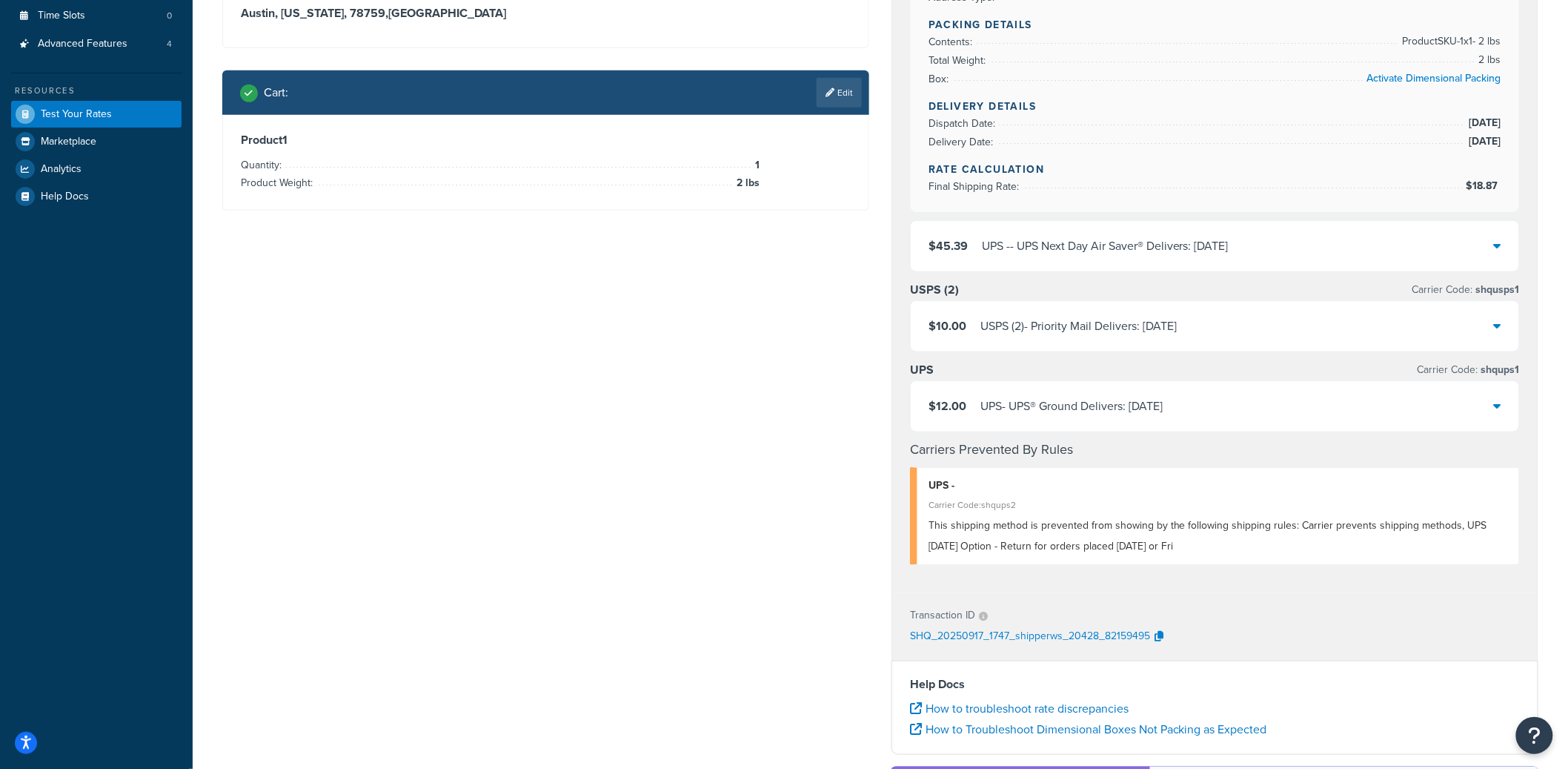
click at [1332, 418] on div "$12.00 UPS - UPS® Ground Delivers: 9/23/2025" at bounding box center [1215, 406] width 609 height 50
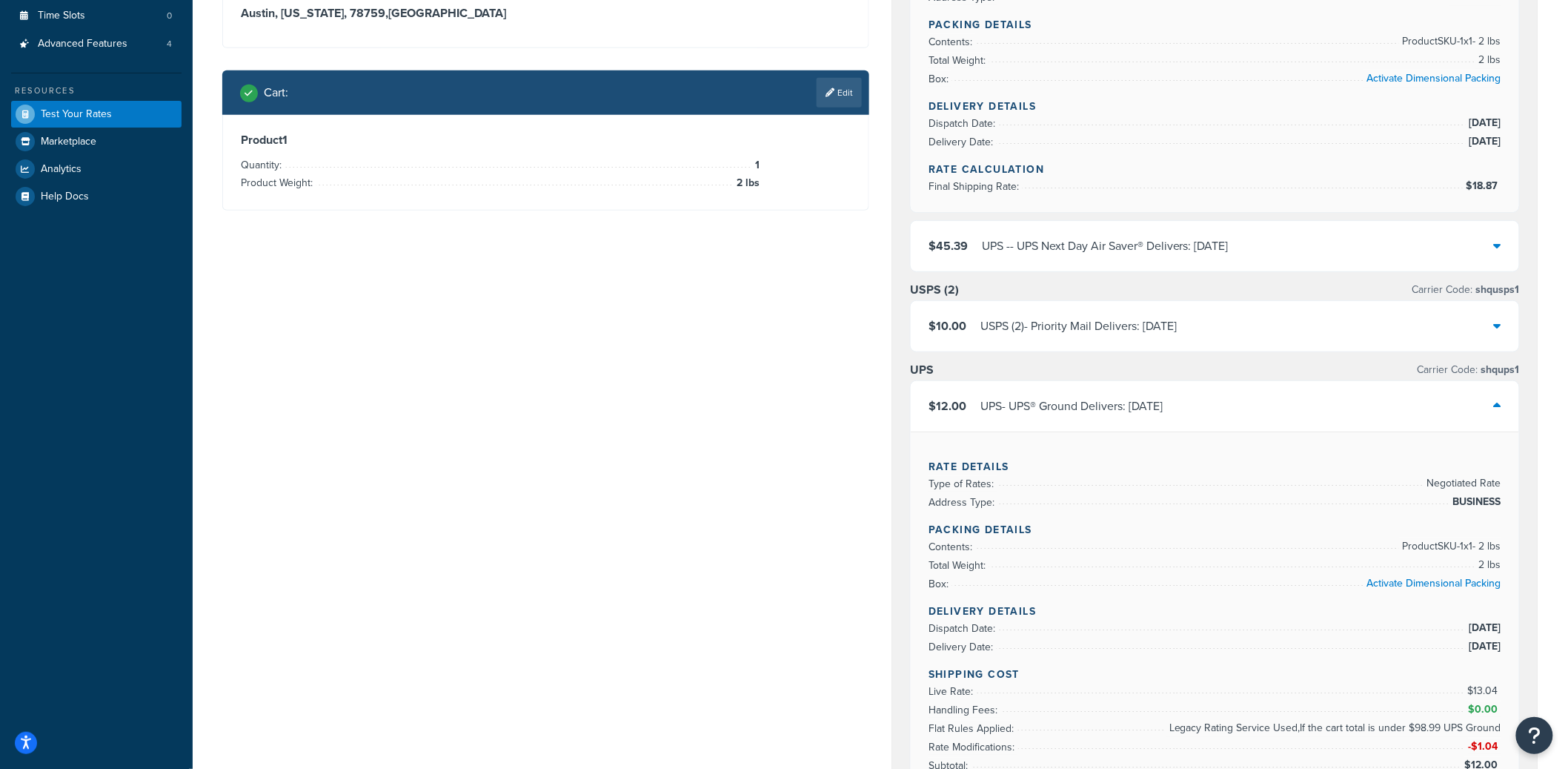
click at [1505, 374] on span "shqups1" at bounding box center [1499, 370] width 41 height 16
copy span "shqups1"
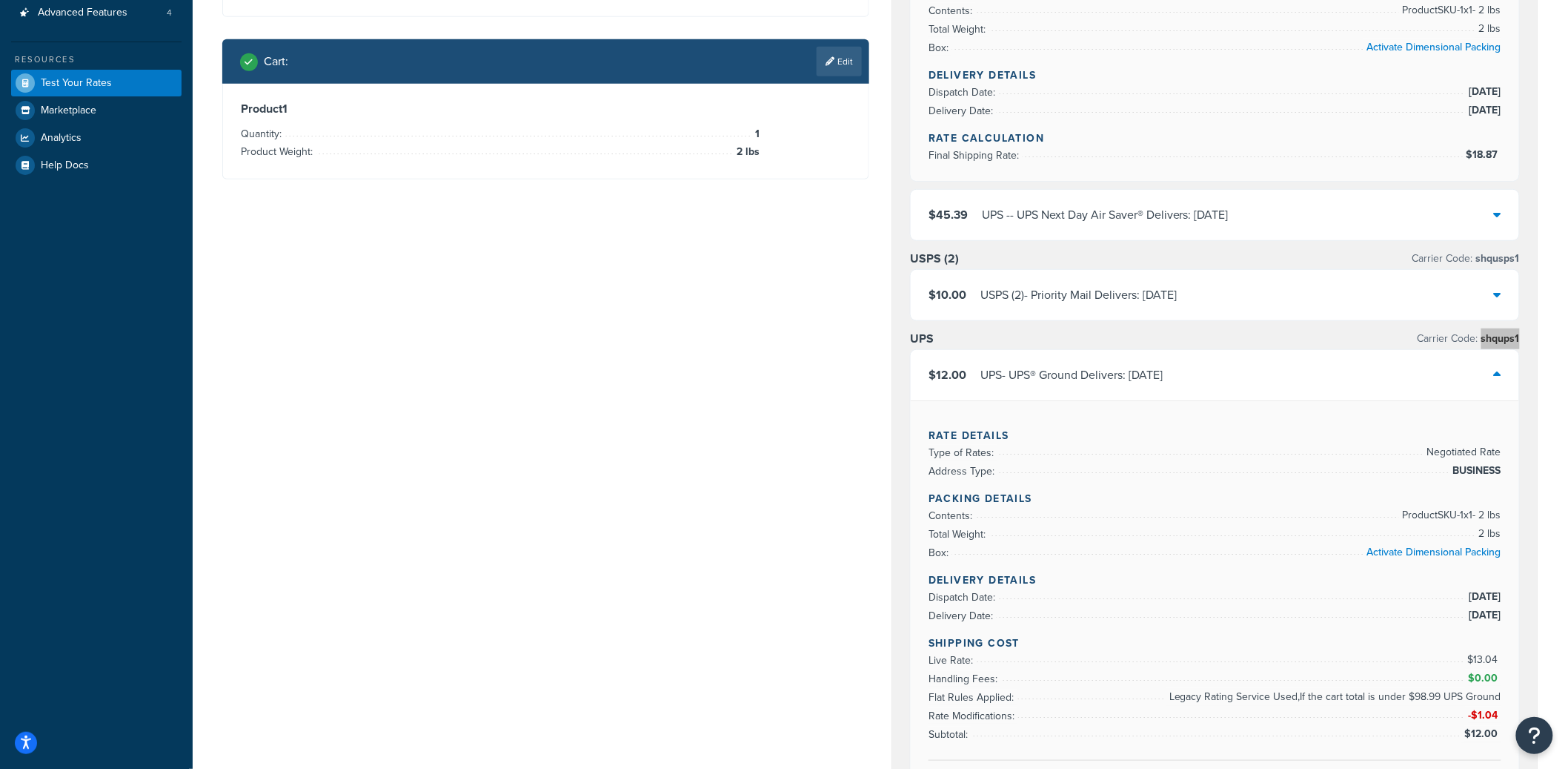
scroll to position [321, 0]
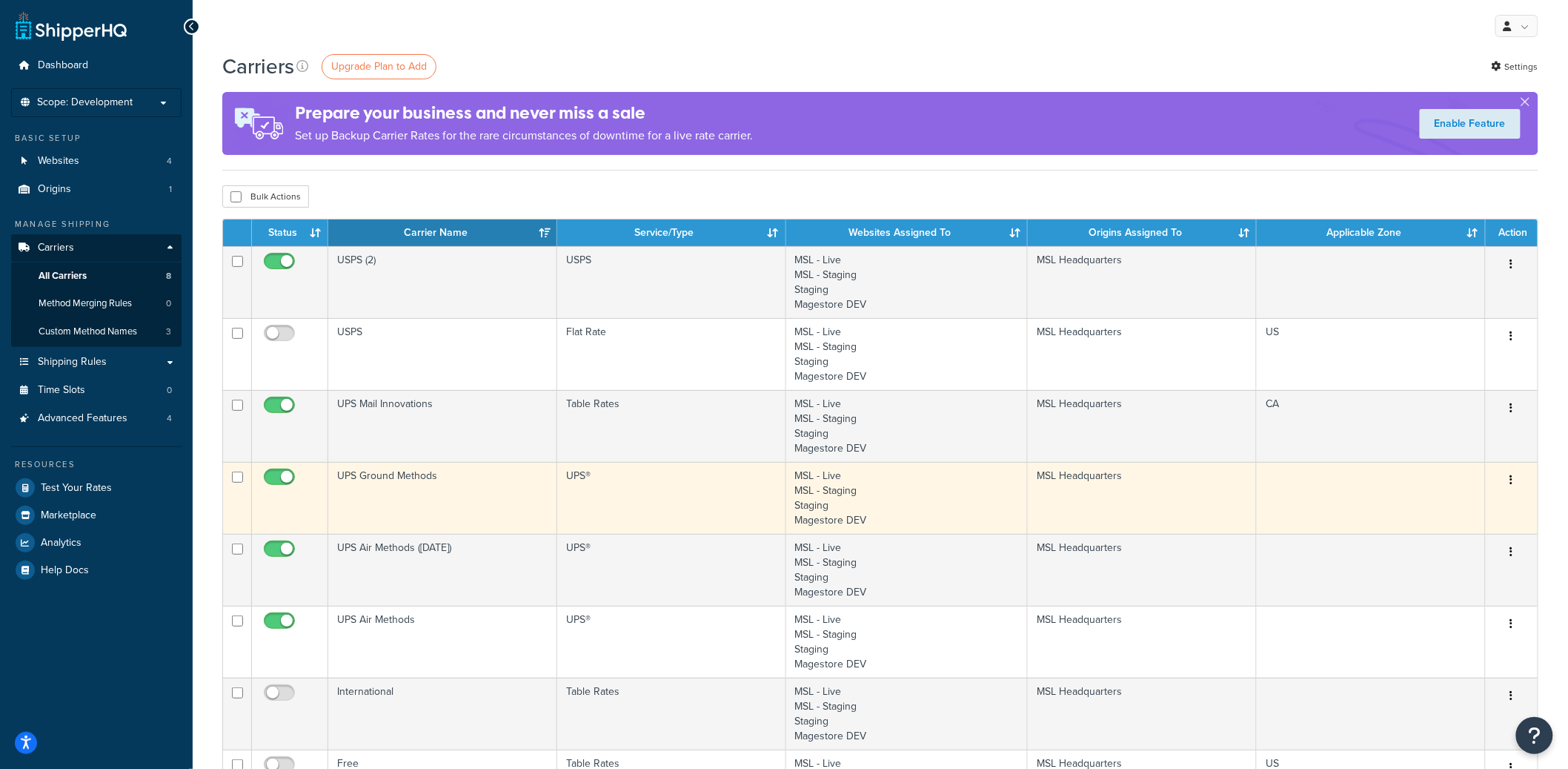
click at [462, 489] on td "UPS Ground Methods" at bounding box center [442, 498] width 229 height 72
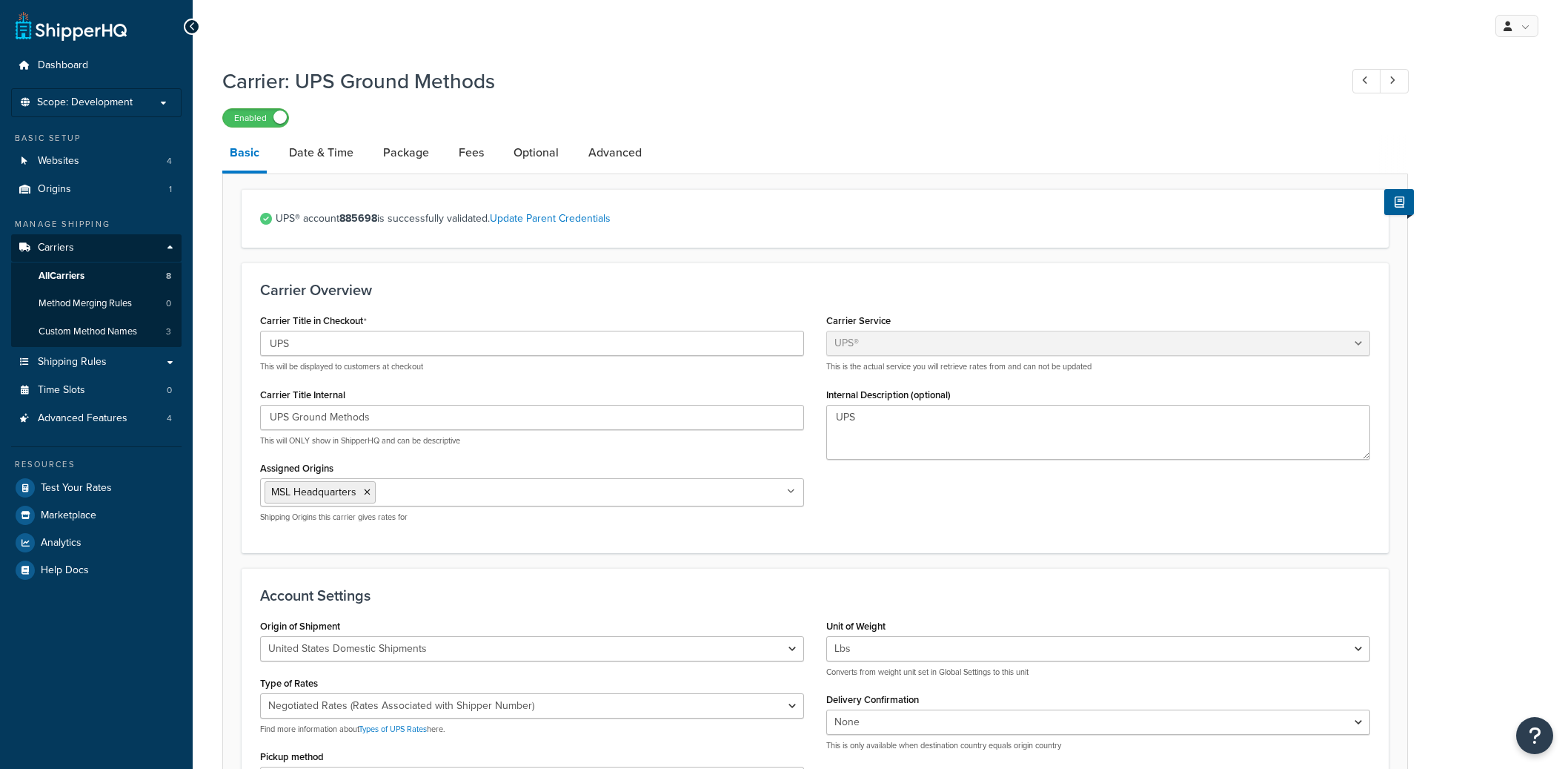
select select "ups"
click at [646, 158] on link "Advanced" at bounding box center [614, 152] width 68 height 35
select select "false"
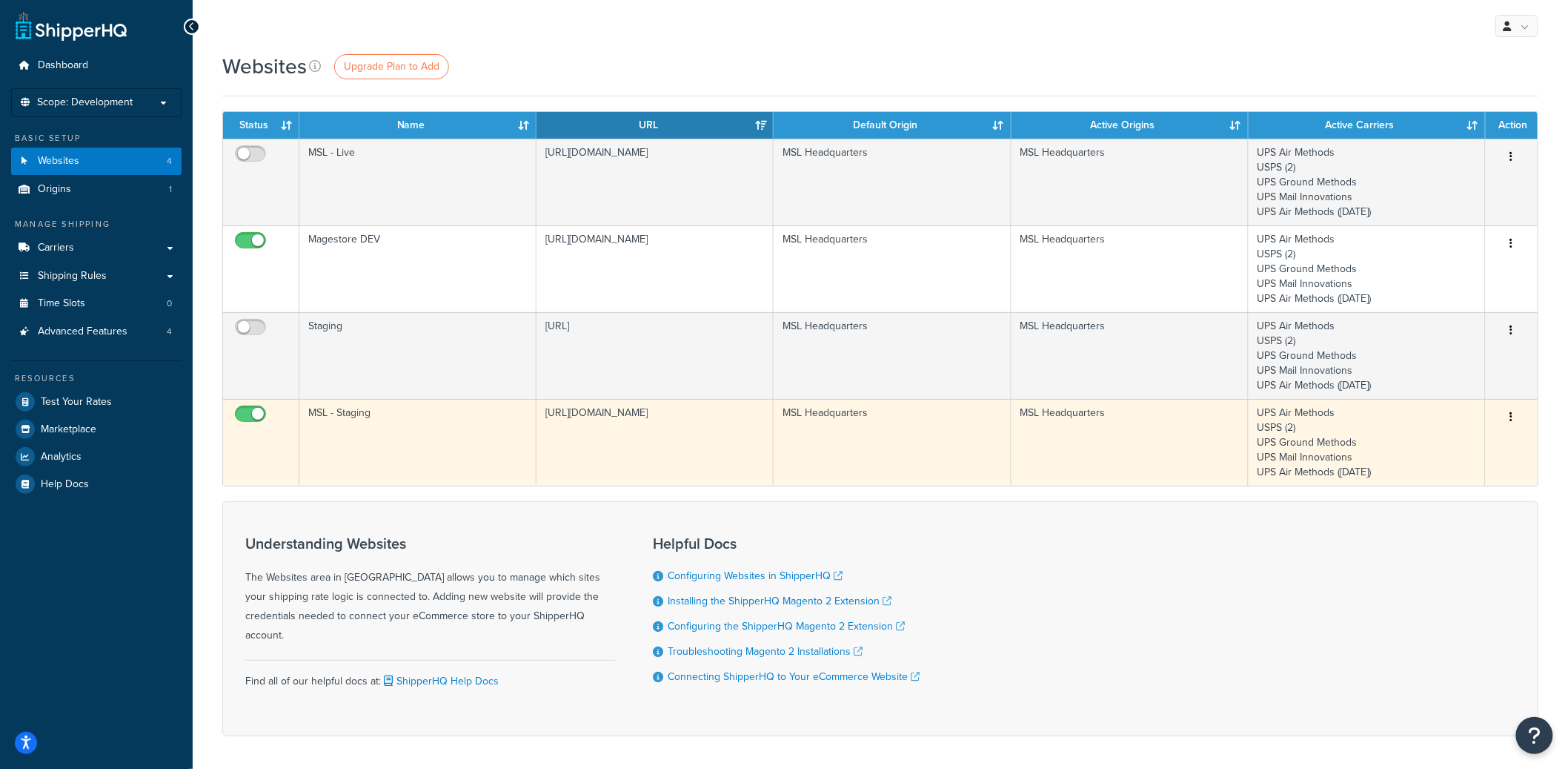
click at [459, 425] on td "MSL - Staging" at bounding box center [418, 443] width 237 height 87
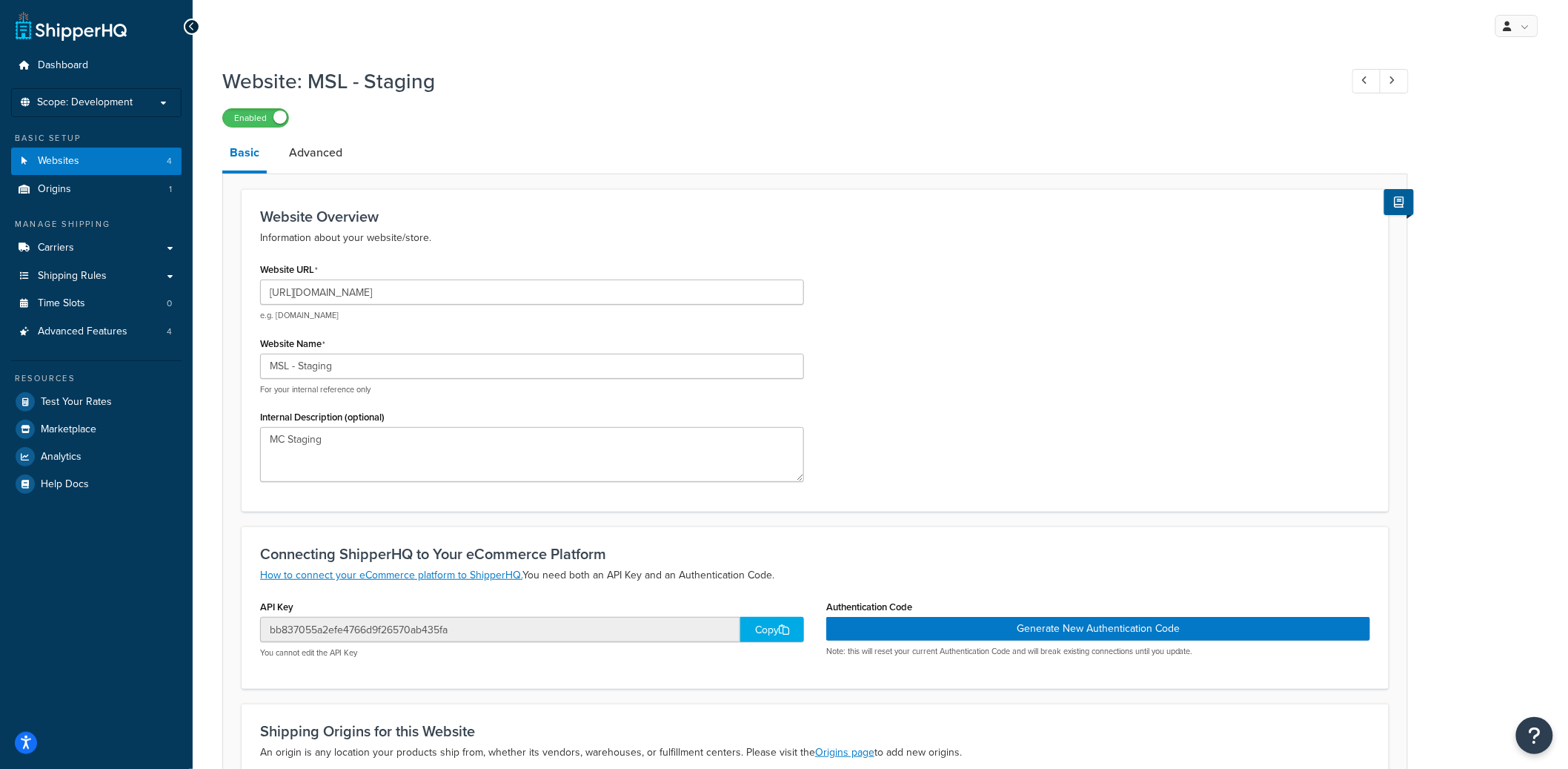
drag, startPoint x: 436, startPoint y: 646, endPoint x: 437, endPoint y: 637, distance: 9.1
click at [436, 646] on div "bb837055a2efe4766d9f26570ab435fa Copy You cannot edit the API Key" at bounding box center [532, 637] width 544 height 41
click at [438, 633] on input "bb837055a2efe4766d9f26570ab435fa" at bounding box center [500, 629] width 481 height 26
click at [438, 632] on input "bb837055a2efe4766d9f26570ab435fa" at bounding box center [500, 629] width 481 height 26
click at [439, 631] on input "bb837055a2efe4766d9f26570ab435fa" at bounding box center [500, 629] width 481 height 26
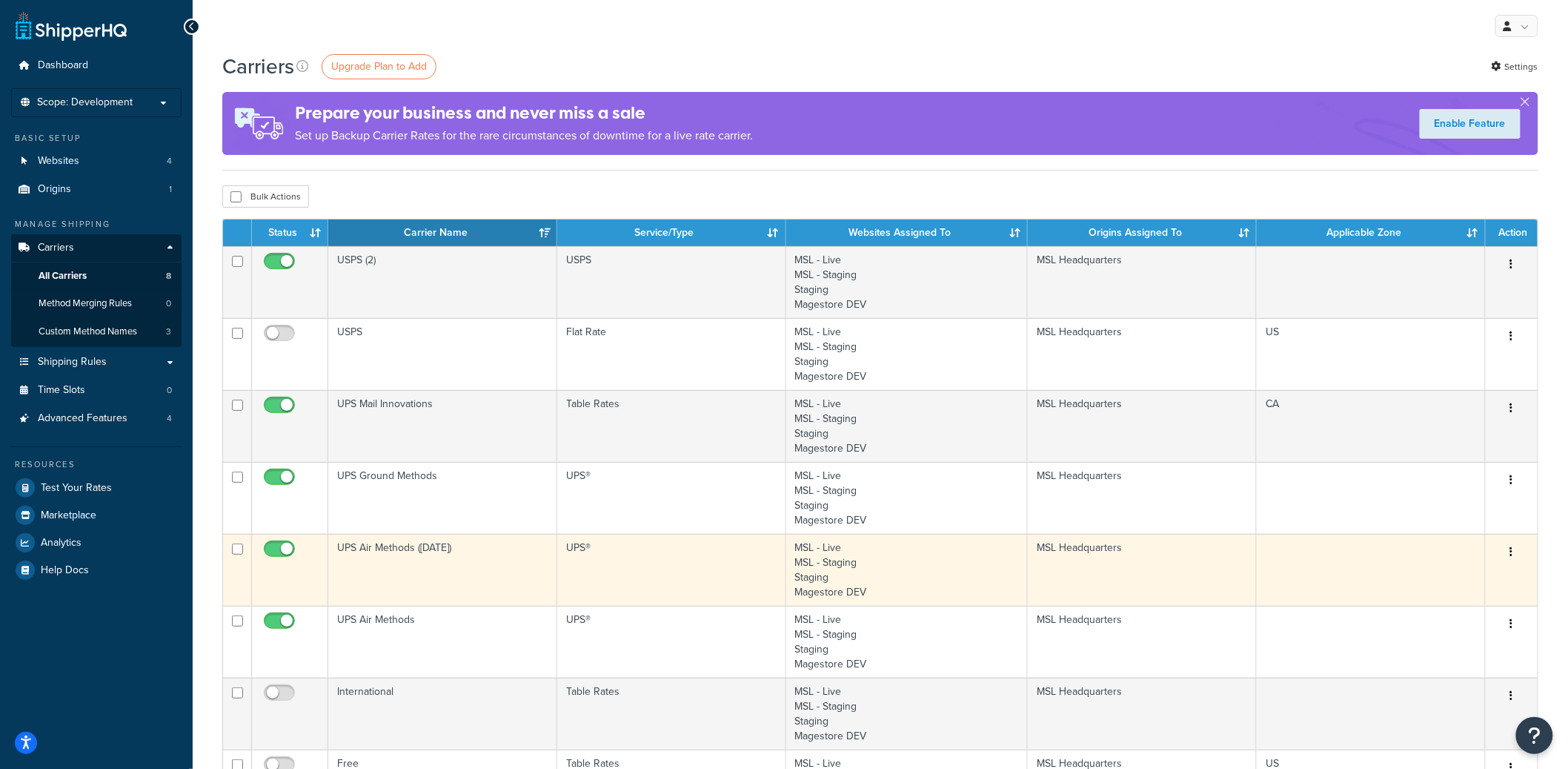
click at [430, 580] on td "UPS Air Methods ([DATE])" at bounding box center [442, 569] width 229 height 72
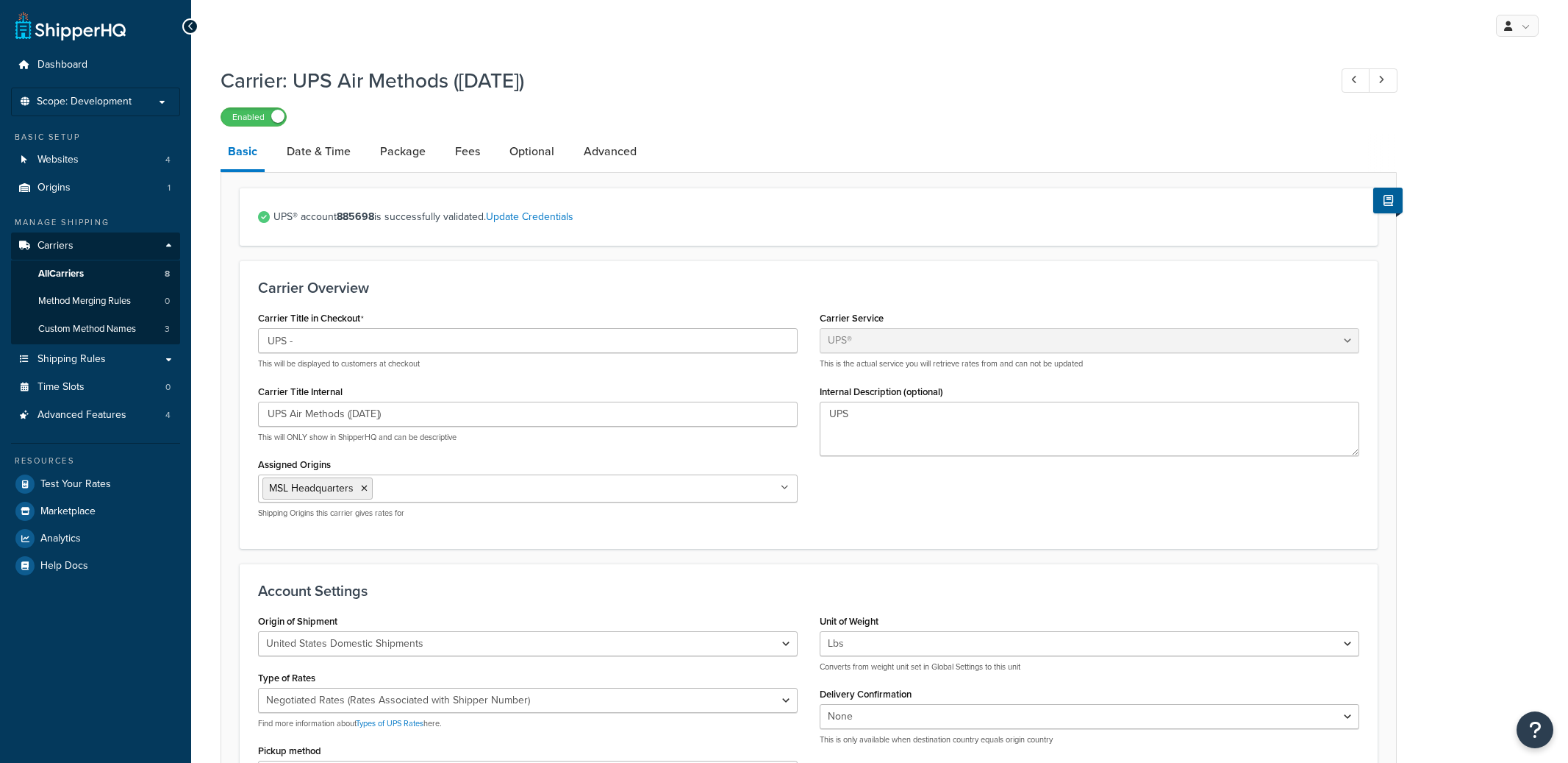
select select "ups"
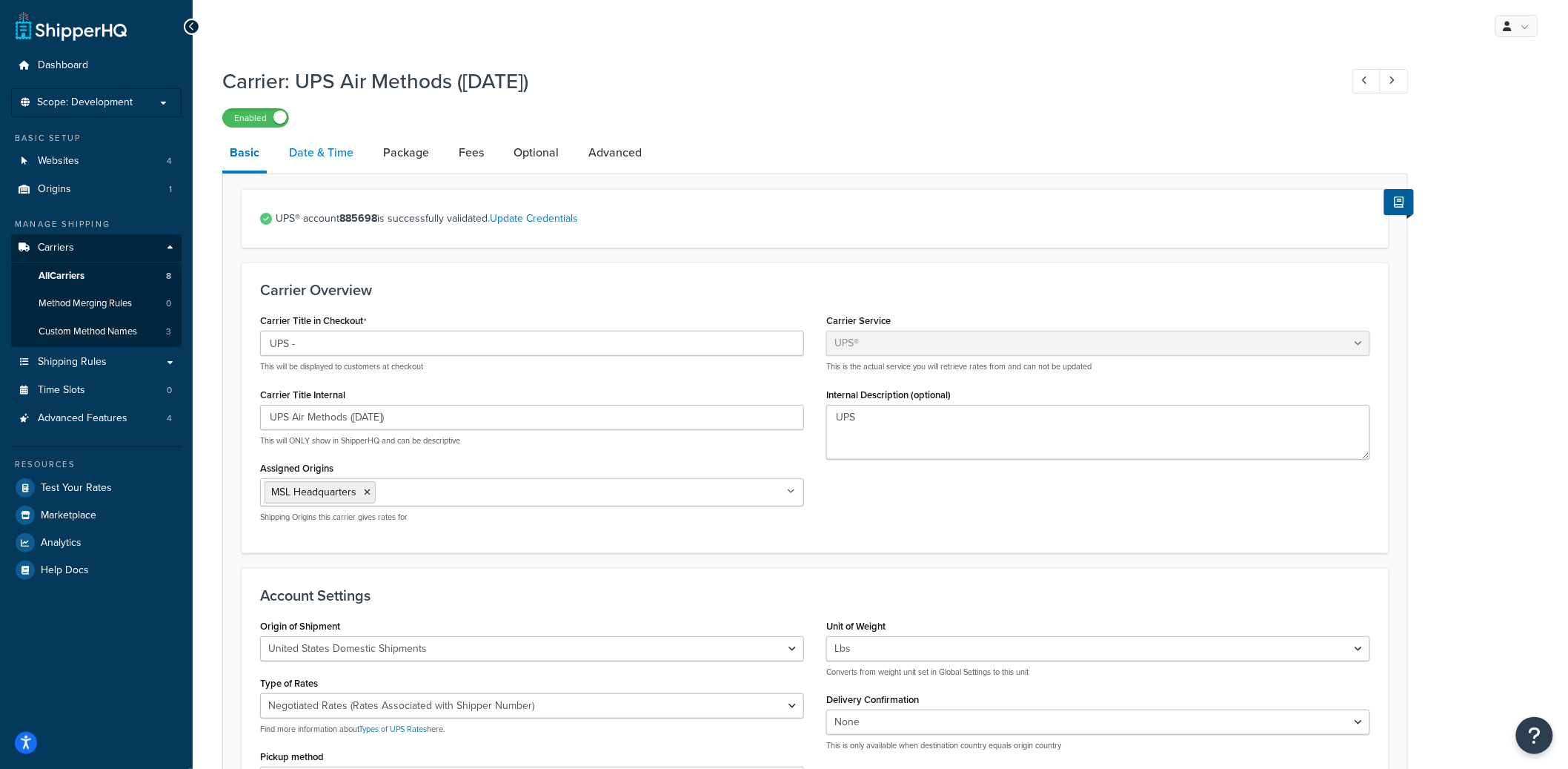
click at [350, 166] on link "Date & Time" at bounding box center [321, 152] width 80 height 35
select select "yMd"
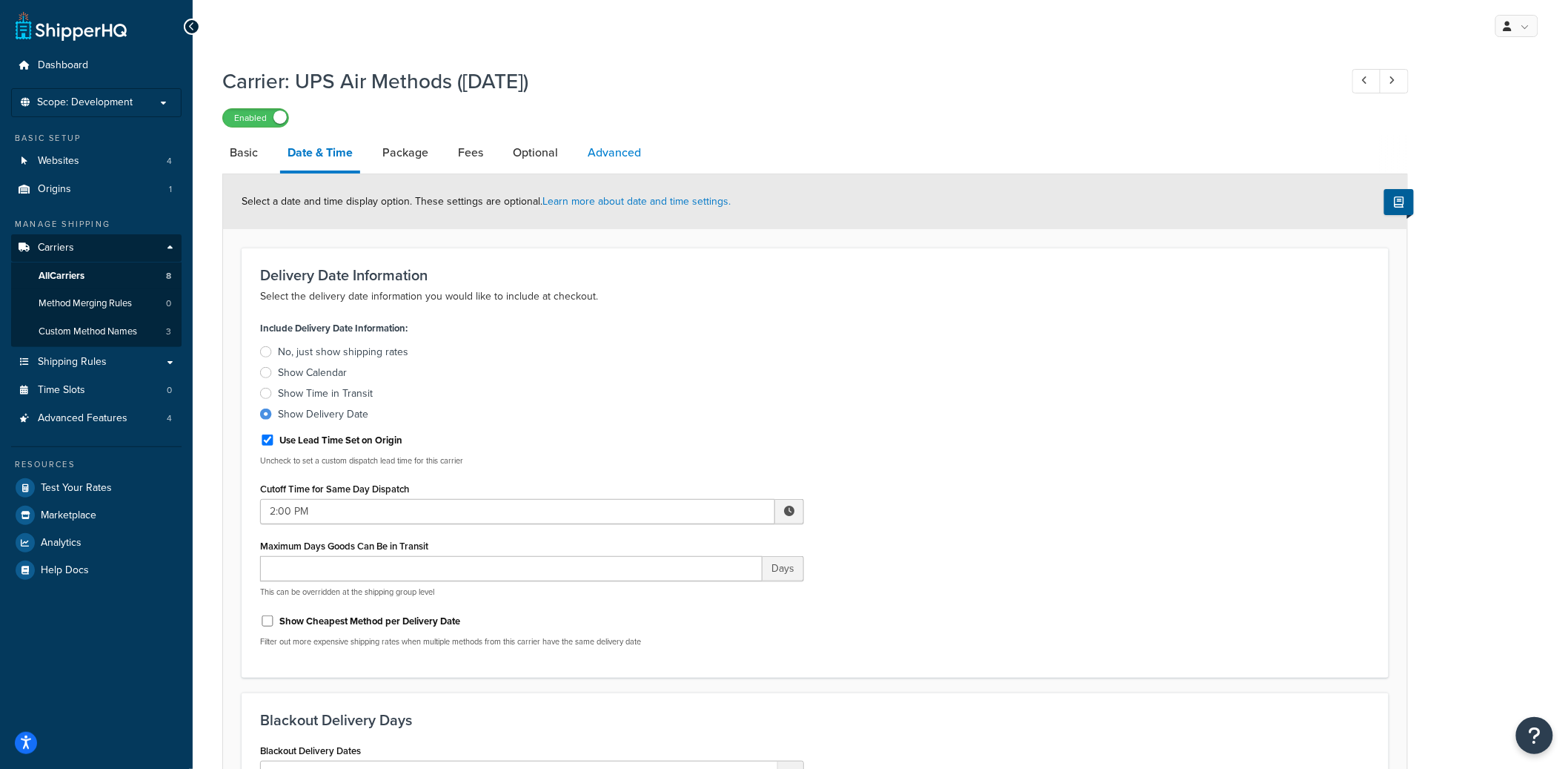
click at [608, 151] on link "Advanced" at bounding box center [613, 152] width 68 height 35
select select "false"
